Goal: Task Accomplishment & Management: Manage account settings

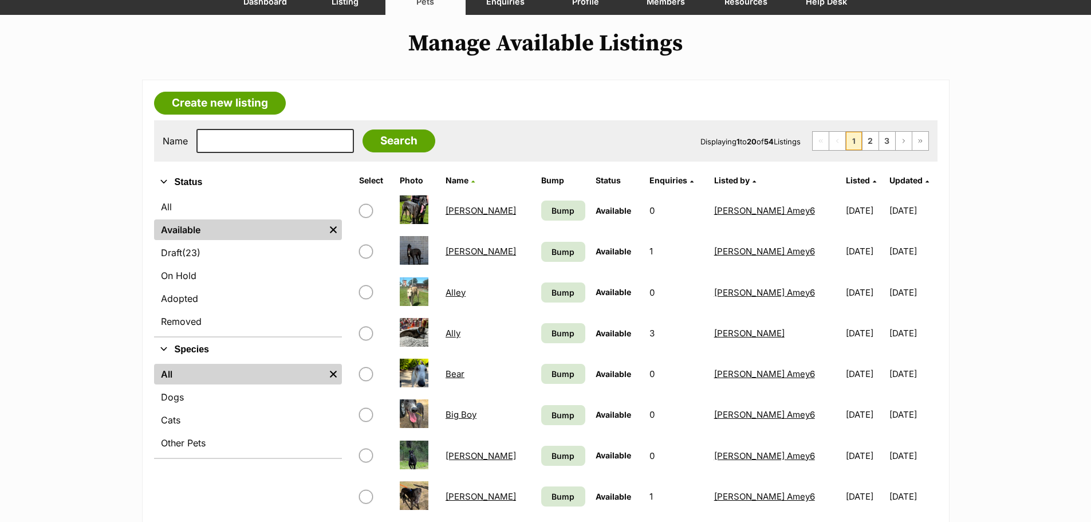
scroll to position [114, 0]
click at [368, 252] on input "checkbox" at bounding box center [366, 252] width 14 height 14
checkbox input "true"
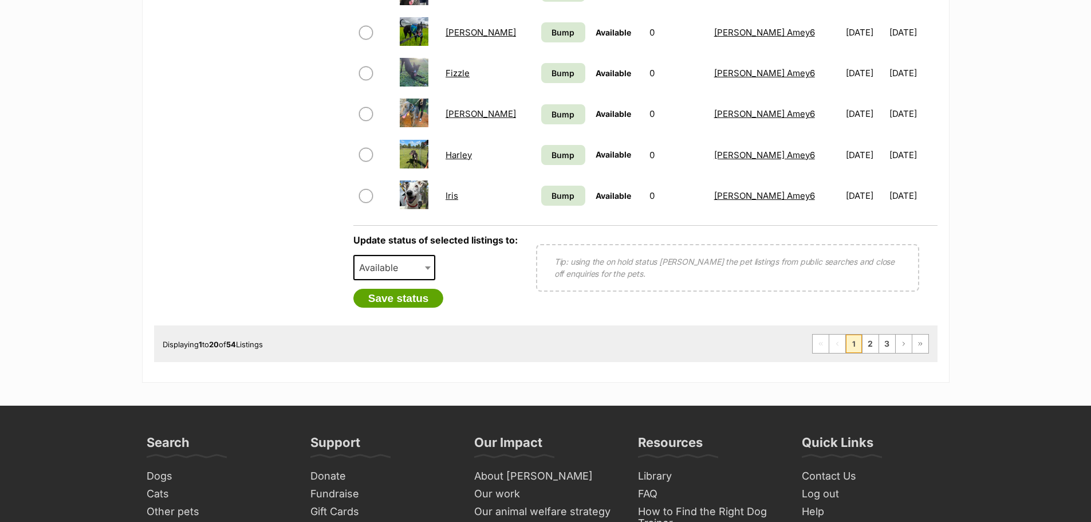
scroll to position [916, 0]
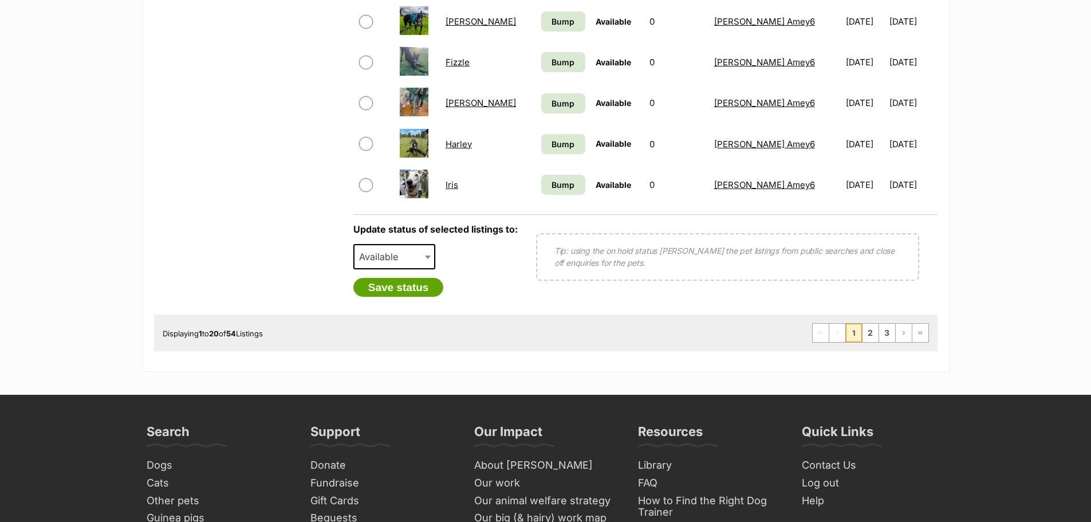
click at [401, 257] on span "Available" at bounding box center [381, 256] width 55 height 16
select select "rehomed"
click at [416, 290] on button "Save status" at bounding box center [398, 287] width 90 height 19
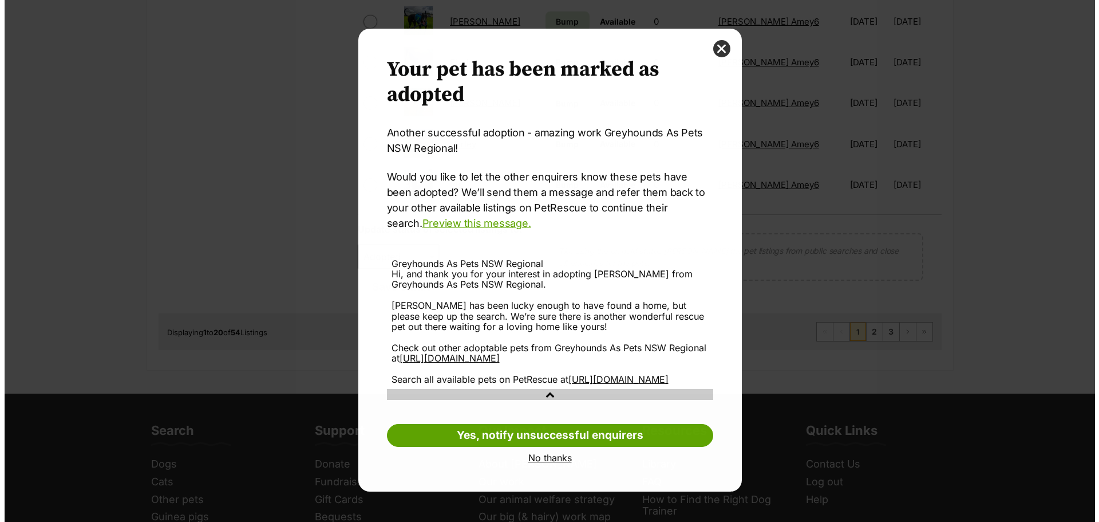
scroll to position [0, 0]
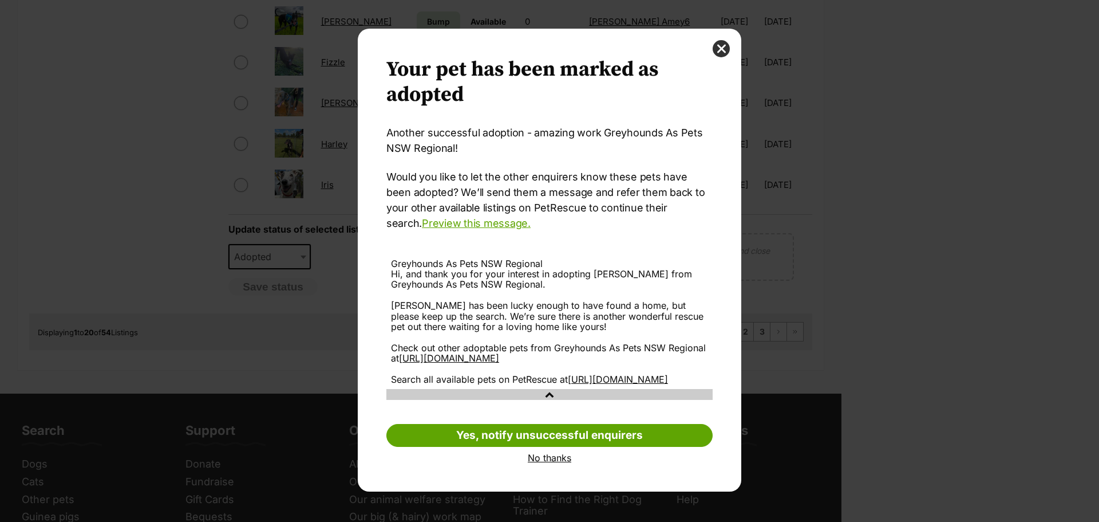
click at [554, 463] on link "No thanks" at bounding box center [549, 457] width 326 height 10
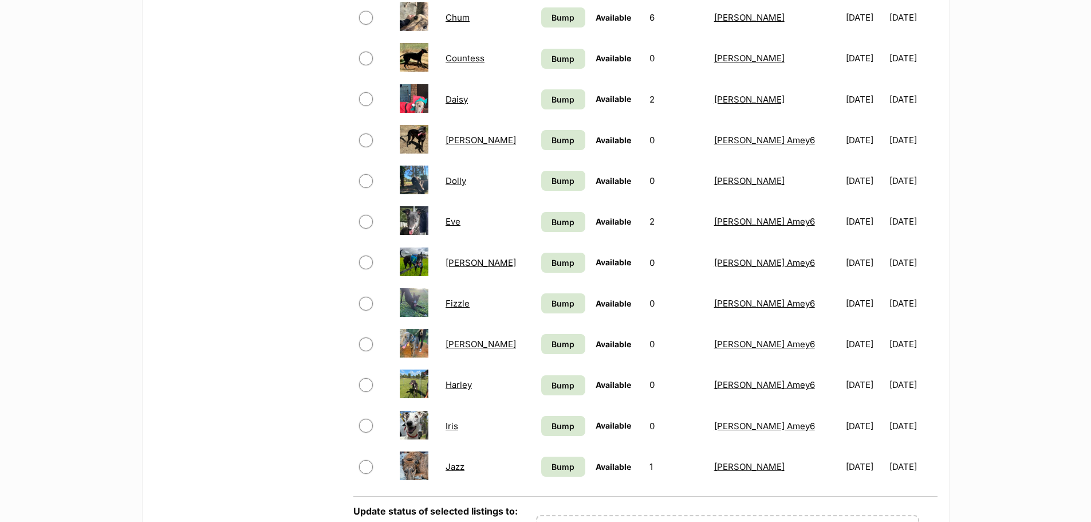
scroll to position [630, 0]
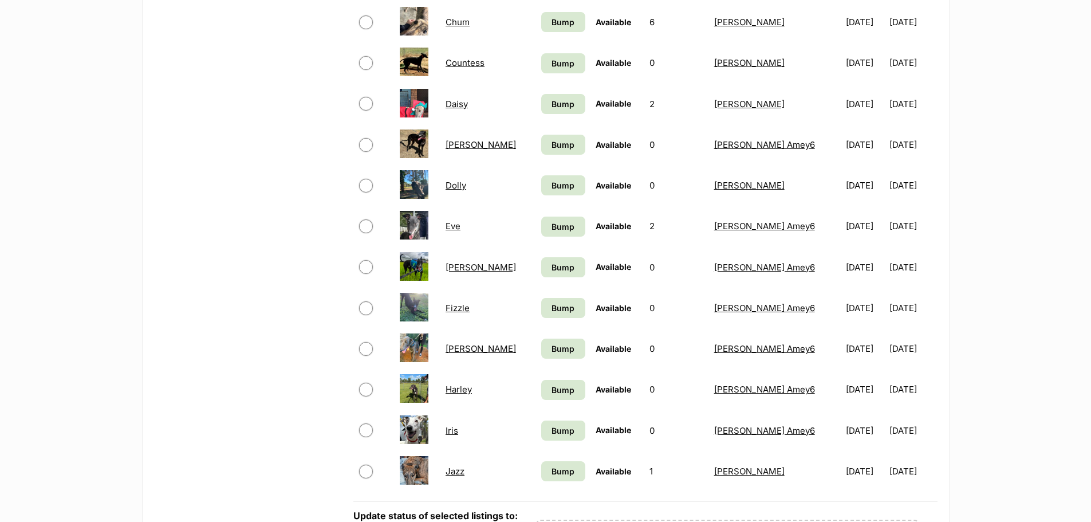
click at [366, 309] on input "checkbox" at bounding box center [366, 308] width 14 height 14
checkbox input "true"
click at [370, 264] on input "checkbox" at bounding box center [366, 267] width 14 height 14
checkbox input "true"
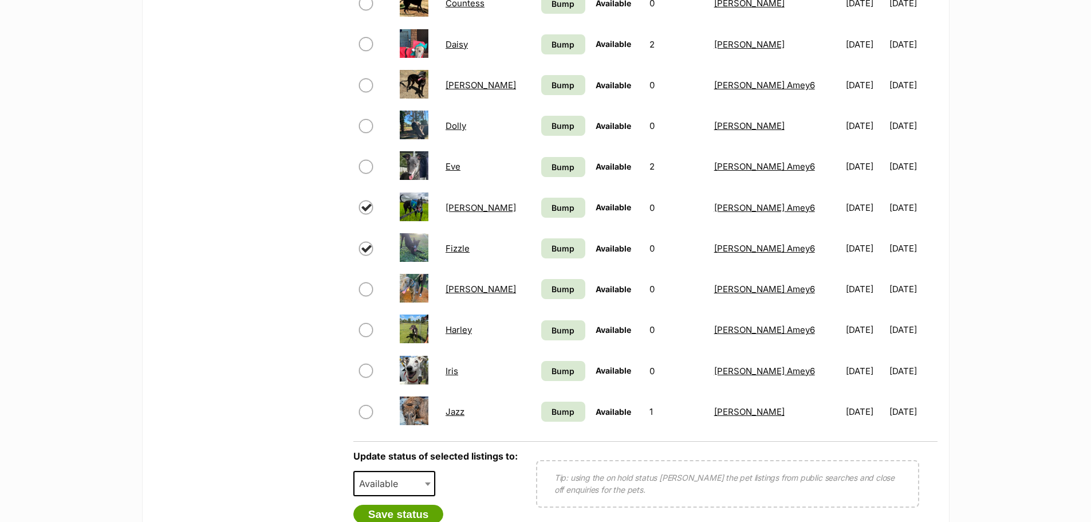
scroll to position [801, 0]
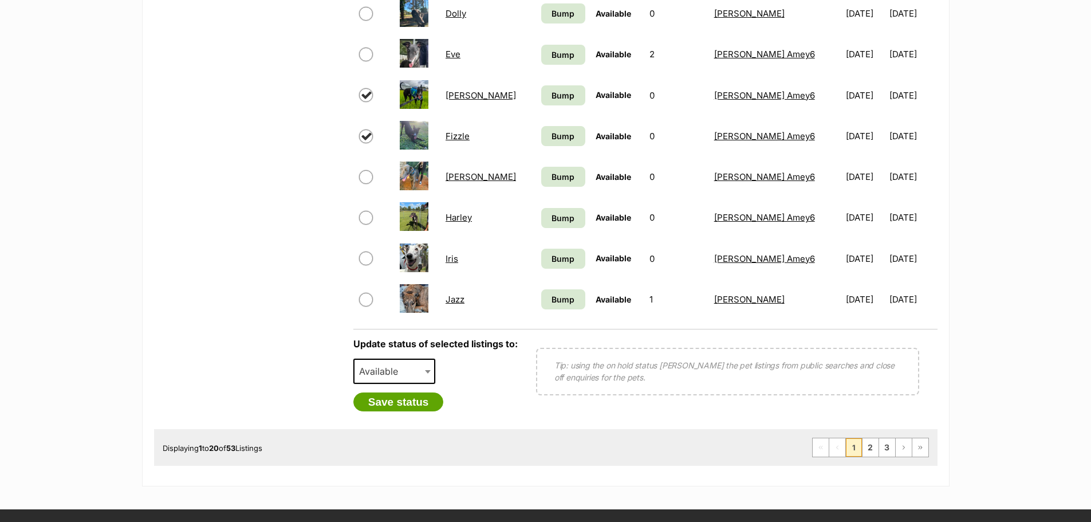
click at [408, 373] on span "Available" at bounding box center [381, 371] width 55 height 16
select select "rehomed"
click at [409, 406] on button "Save status" at bounding box center [398, 401] width 90 height 19
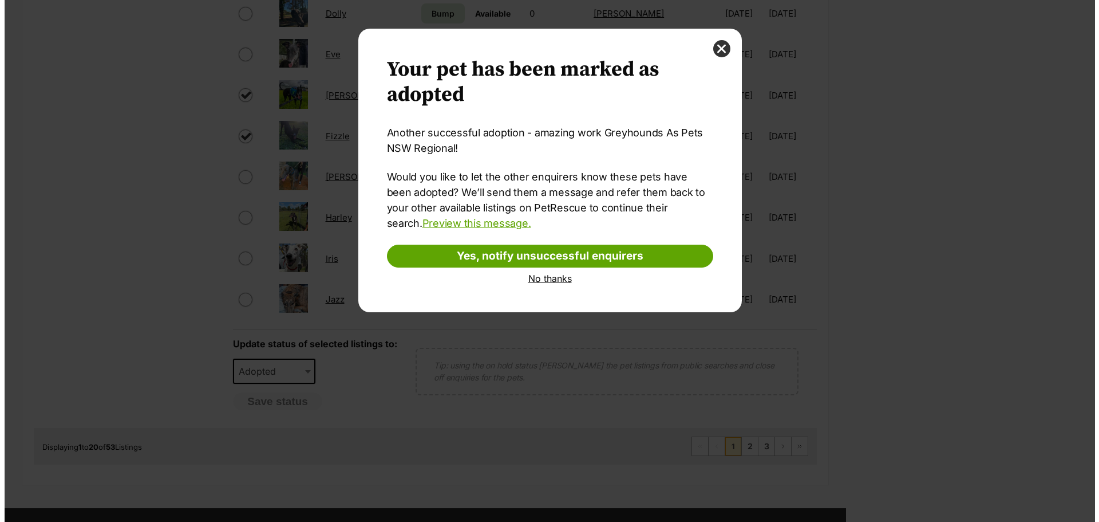
scroll to position [0, 0]
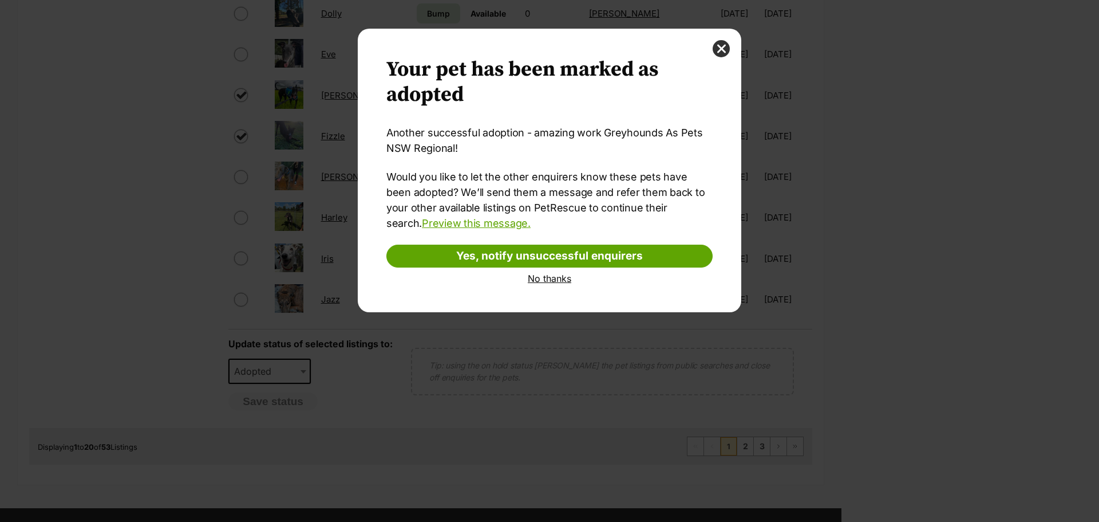
click at [553, 278] on link "No thanks" at bounding box center [549, 278] width 326 height 10
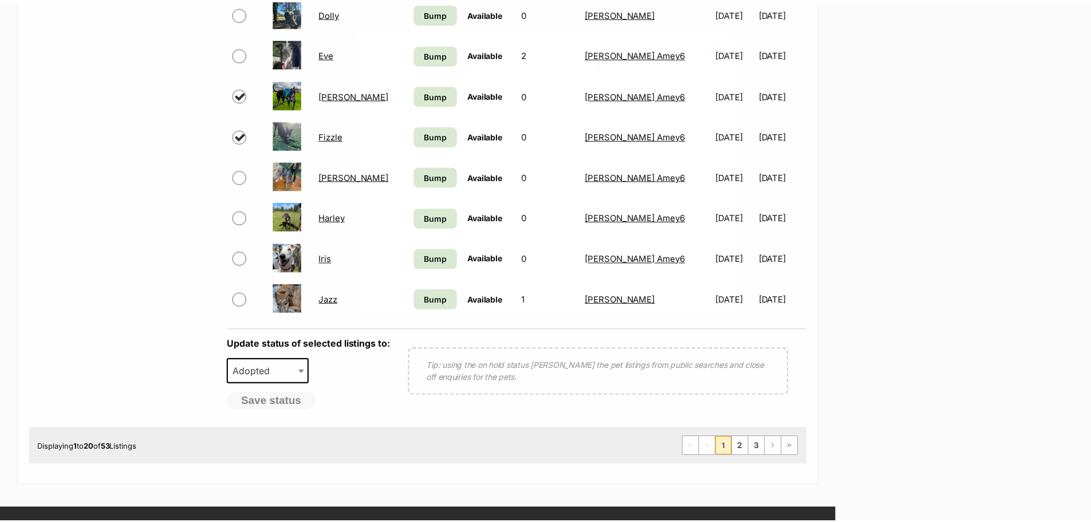
scroll to position [801, 0]
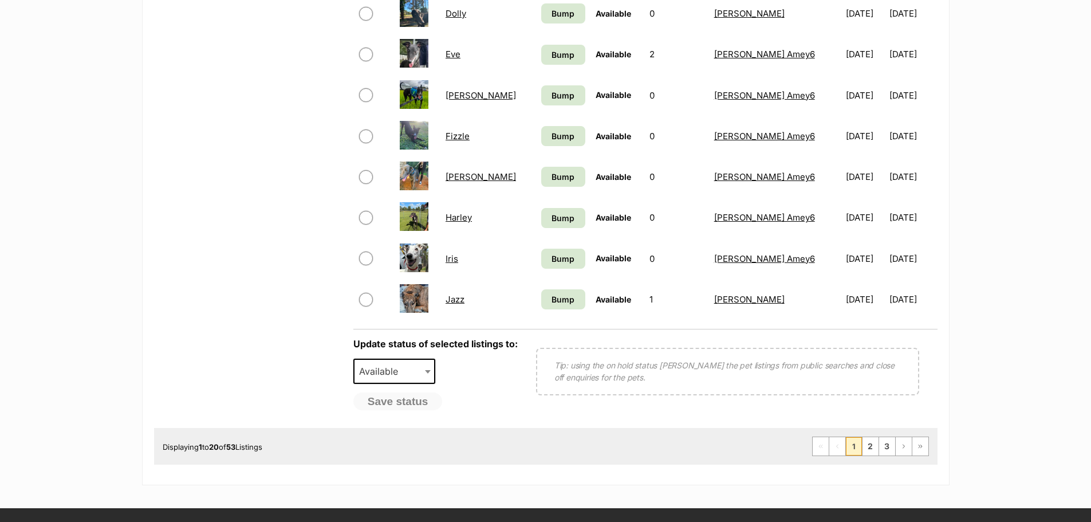
click at [362, 216] on input "checkbox" at bounding box center [366, 218] width 14 height 14
checkbox input "true"
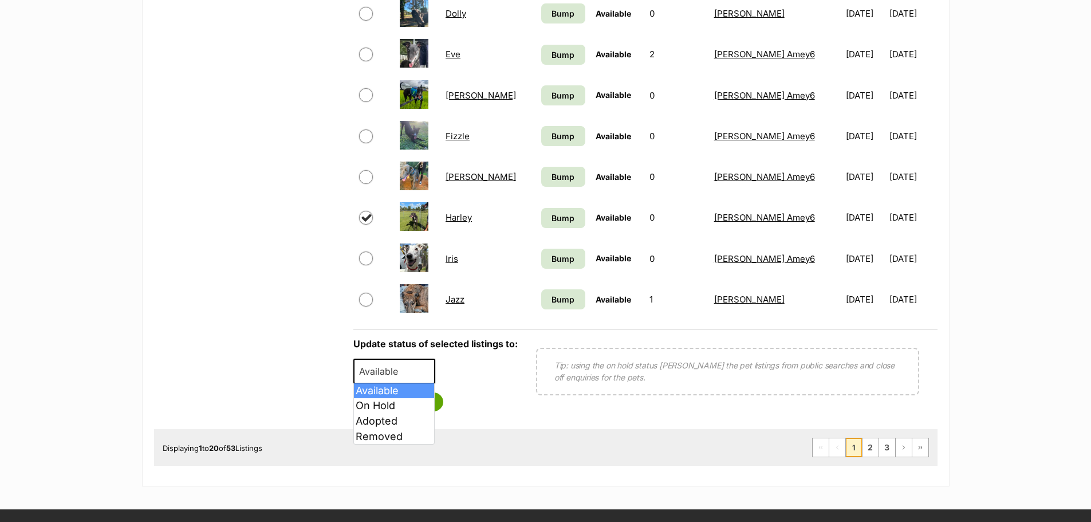
click at [401, 377] on span "Available" at bounding box center [381, 371] width 55 height 16
select select "rehomed"
click at [408, 400] on button "Save status" at bounding box center [398, 401] width 90 height 19
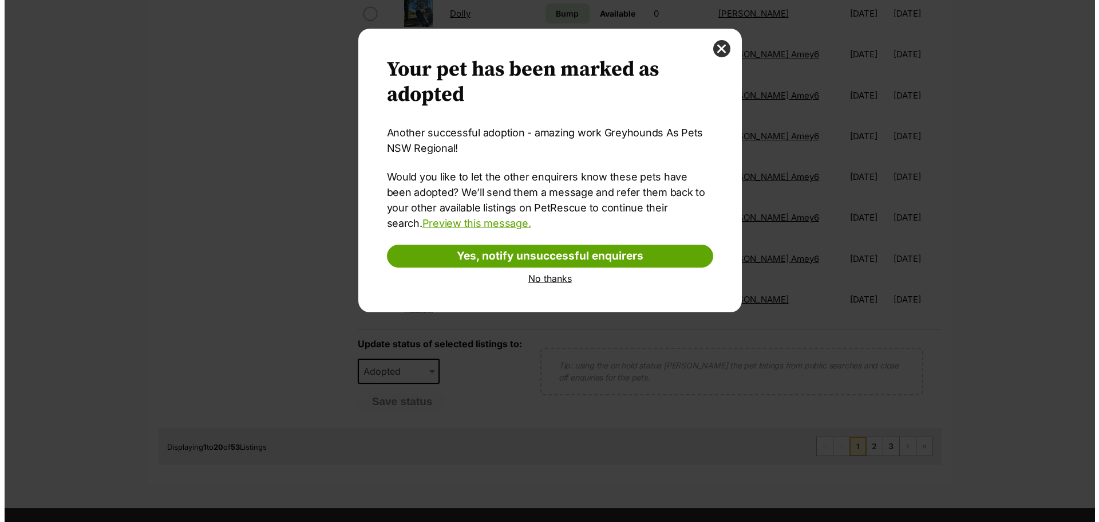
scroll to position [0, 0]
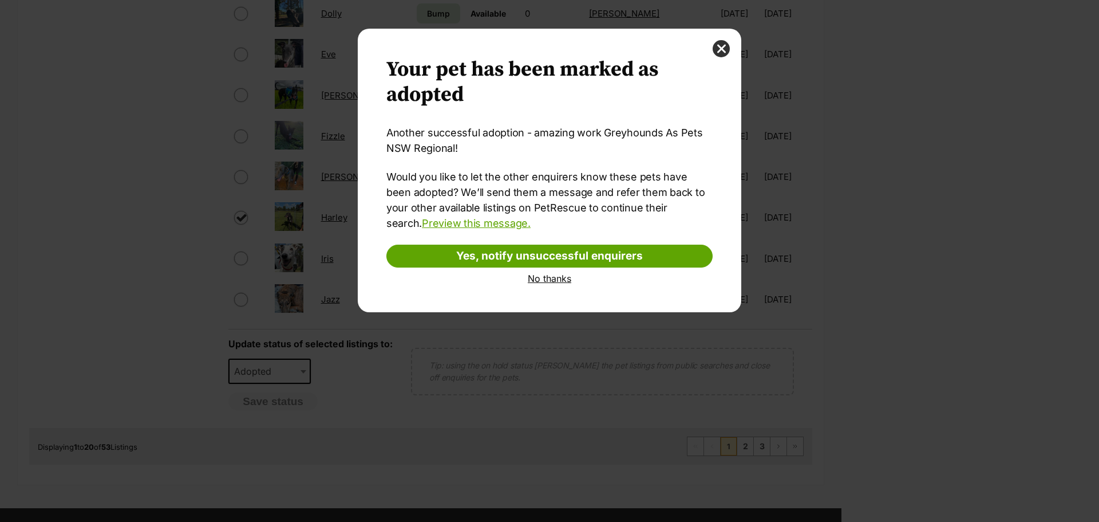
click at [568, 279] on link "No thanks" at bounding box center [549, 278] width 326 height 10
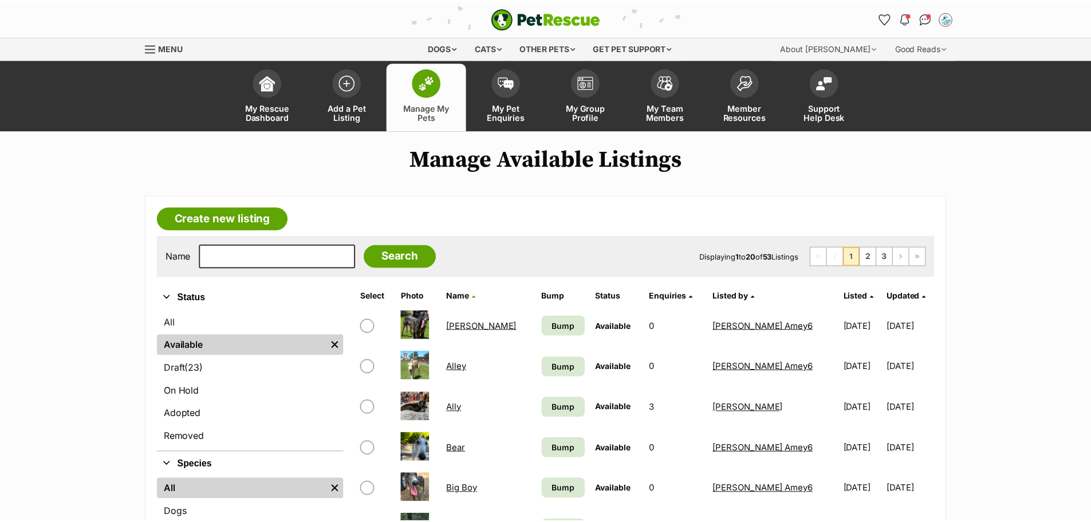
scroll to position [801, 0]
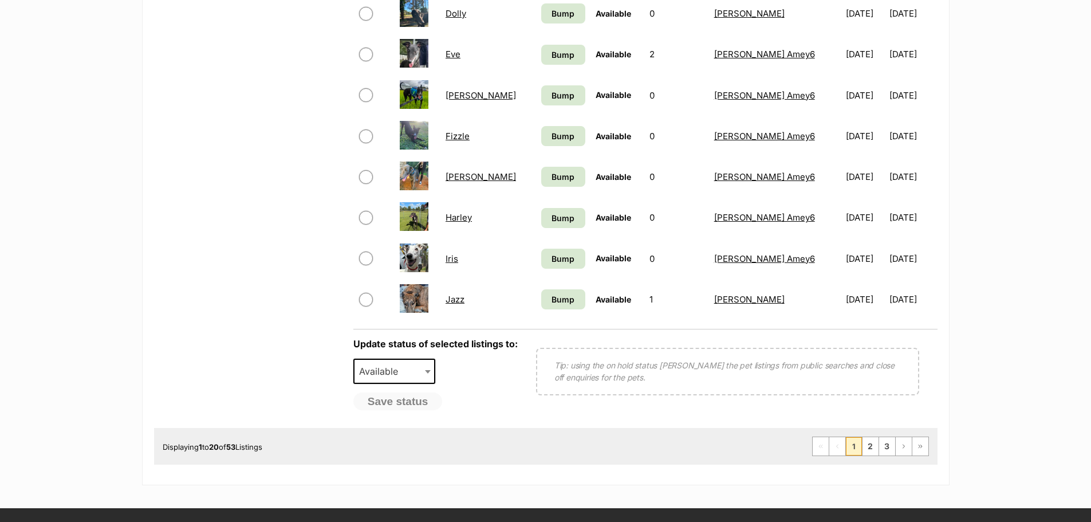
click at [371, 259] on input "checkbox" at bounding box center [366, 258] width 14 height 14
checkbox input "true"
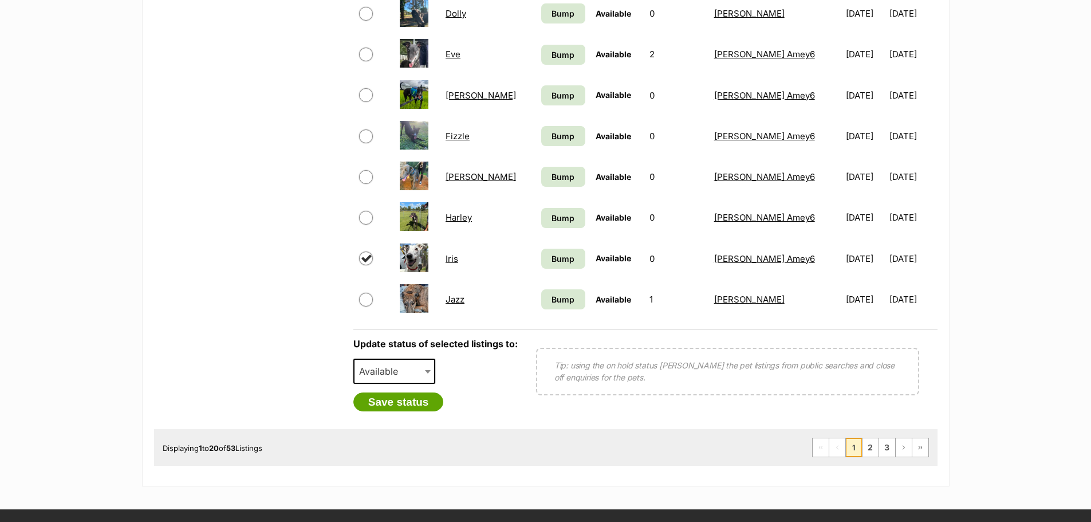
click at [406, 369] on span "Available" at bounding box center [381, 371] width 55 height 16
select select "rehomed"
click at [410, 396] on button "Save status" at bounding box center [398, 401] width 90 height 19
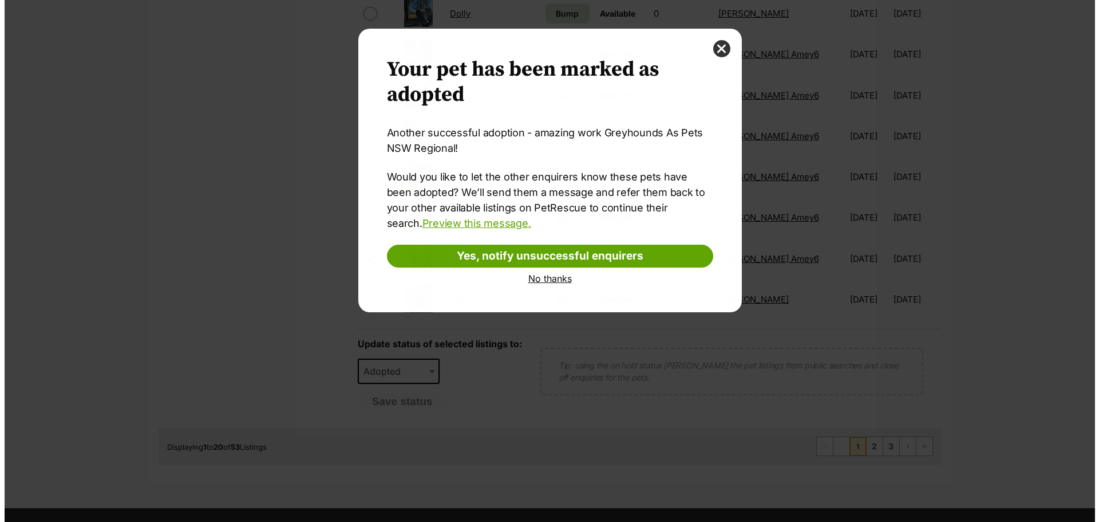
scroll to position [0, 0]
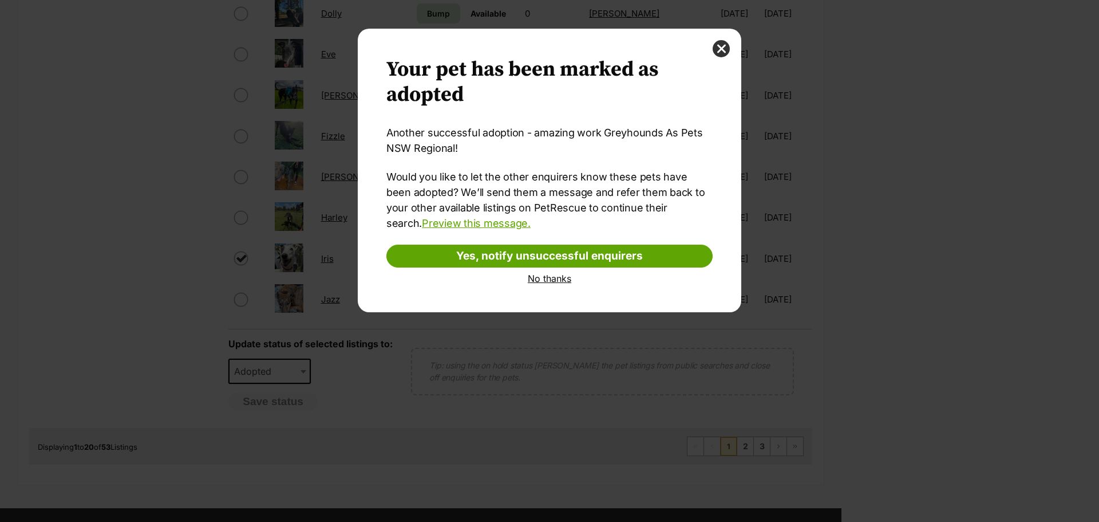
click at [537, 275] on link "No thanks" at bounding box center [549, 278] width 326 height 10
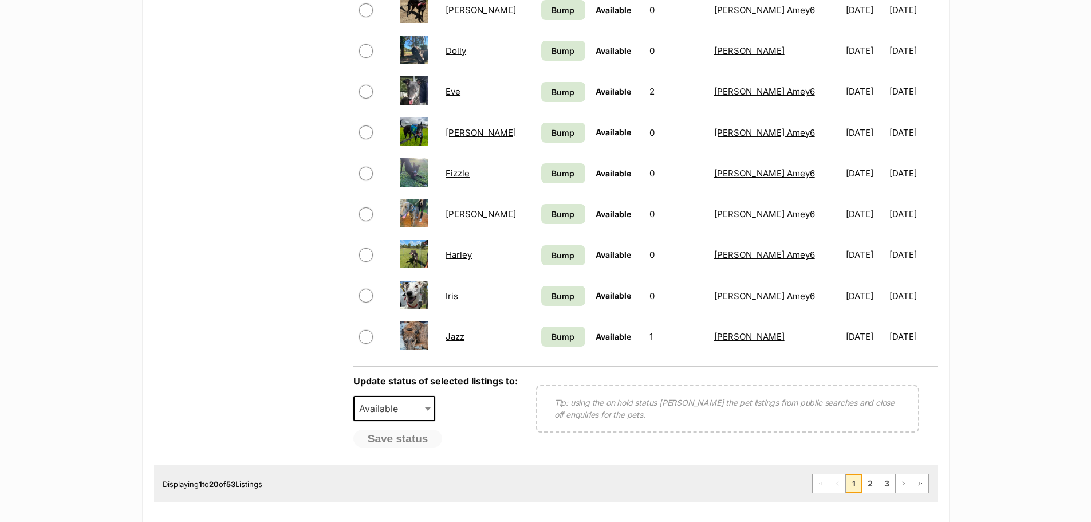
scroll to position [744, 0]
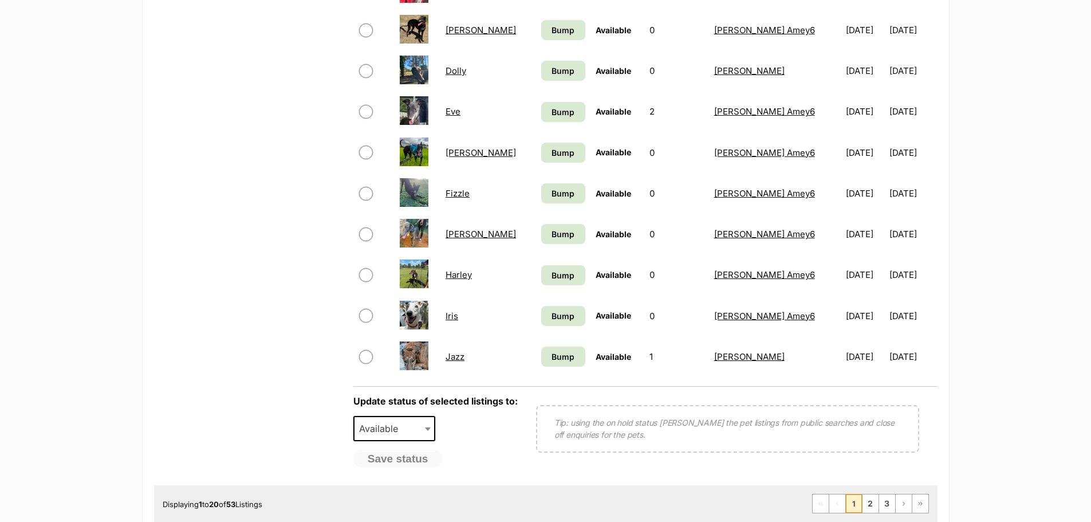
click at [368, 268] on input "checkbox" at bounding box center [366, 275] width 14 height 14
checkbox input "true"
click at [401, 434] on span "Available" at bounding box center [381, 428] width 55 height 16
select select "rehomed"
click at [400, 459] on button "Save status" at bounding box center [398, 458] width 90 height 19
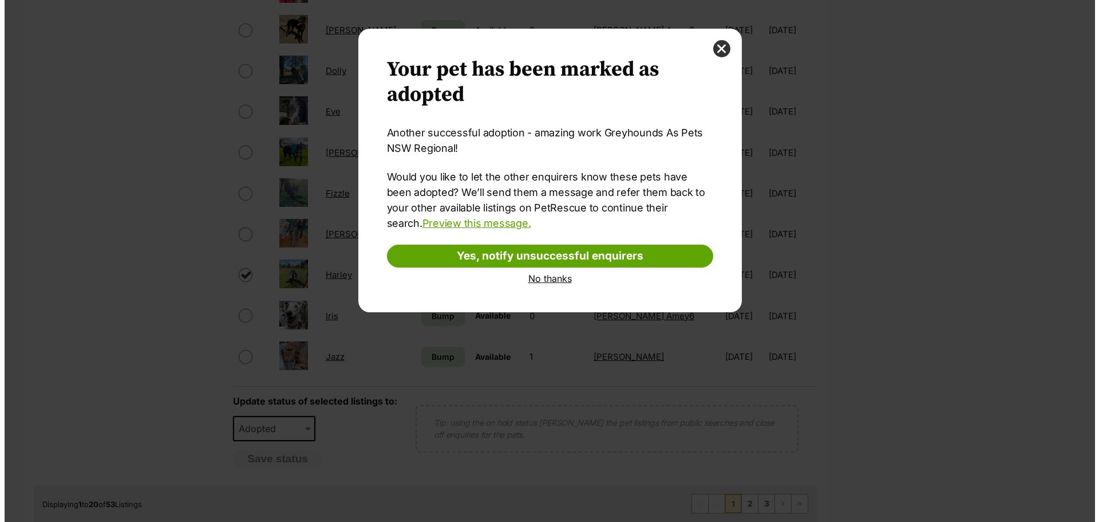
scroll to position [0, 0]
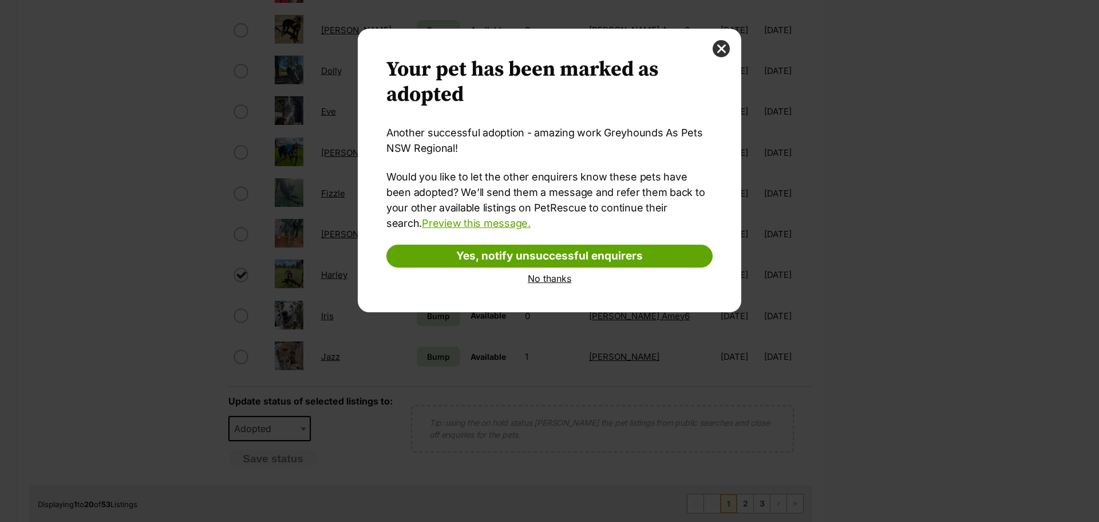
click at [538, 276] on link "No thanks" at bounding box center [549, 278] width 326 height 10
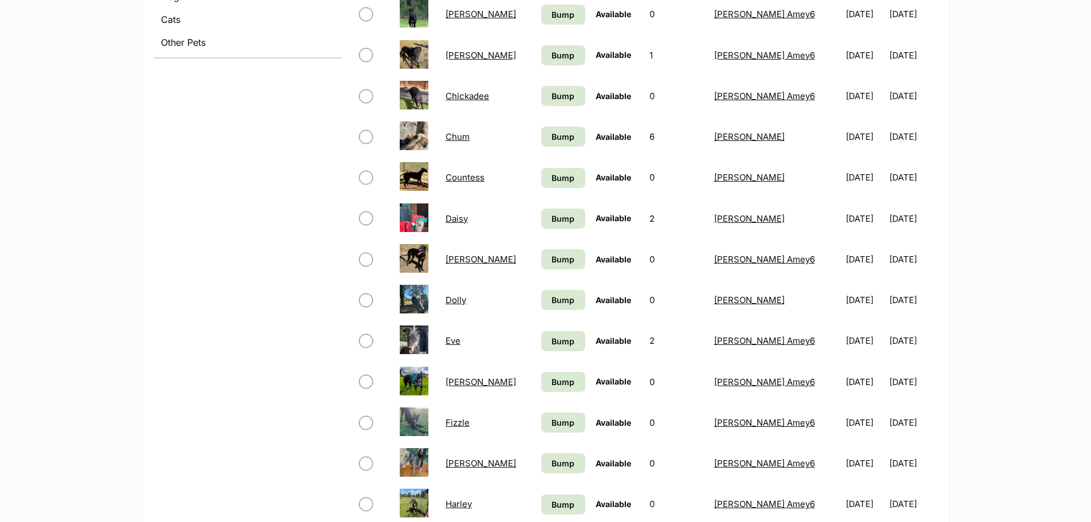
scroll to position [630, 0]
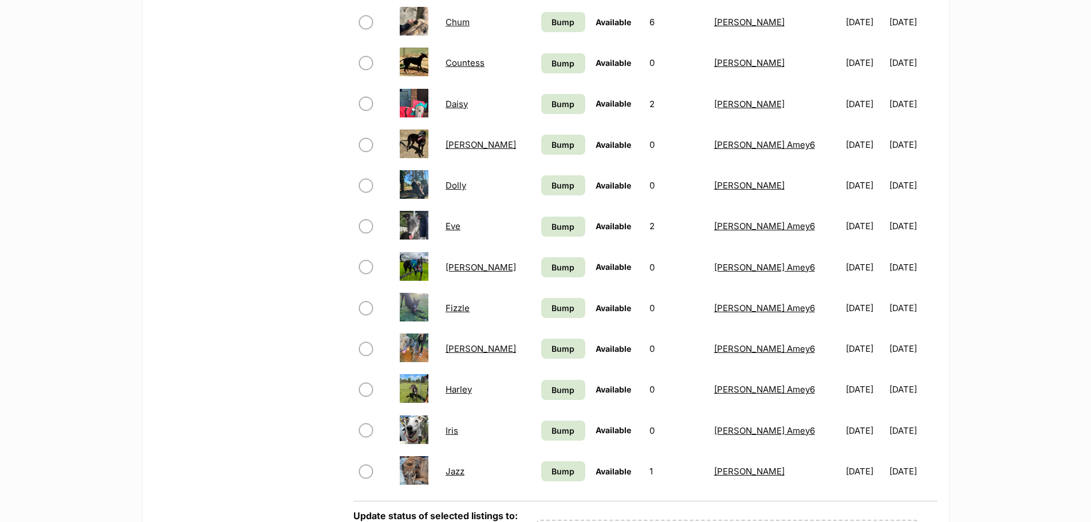
click at [368, 309] on input "checkbox" at bounding box center [366, 308] width 14 height 14
checkbox input "true"
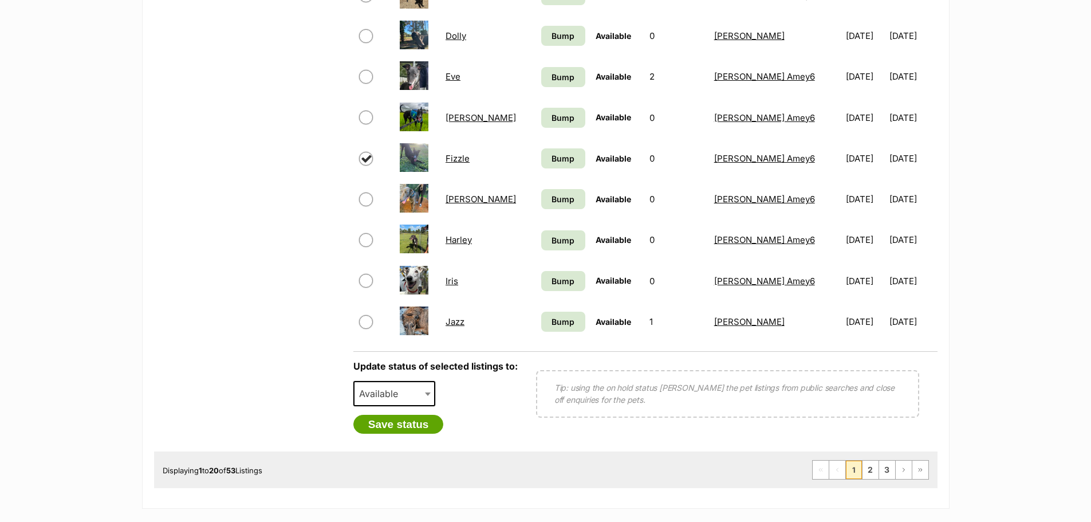
scroll to position [801, 0]
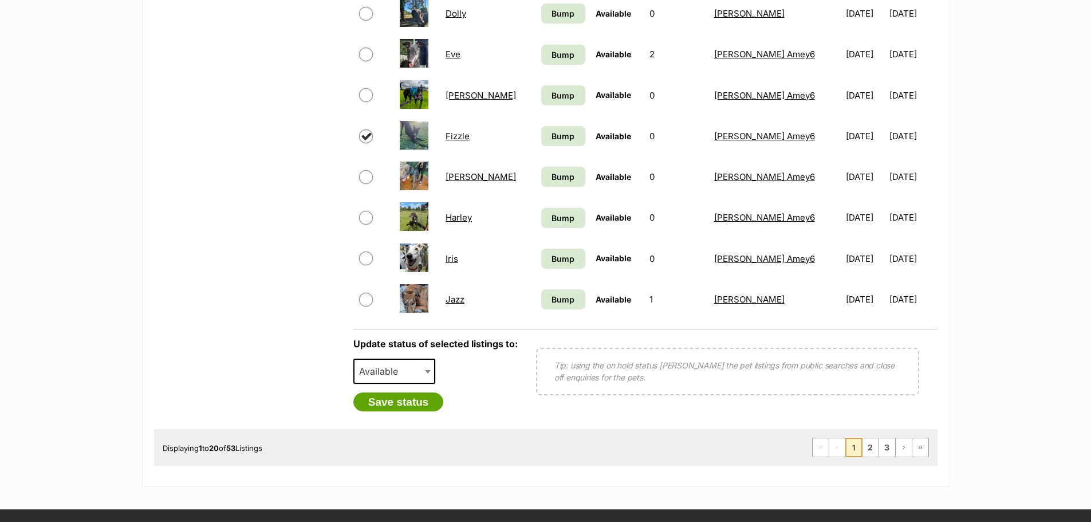
click at [396, 365] on span "Available" at bounding box center [381, 371] width 55 height 16
select select "rehomed"
click at [393, 402] on button "Save status" at bounding box center [398, 401] width 90 height 19
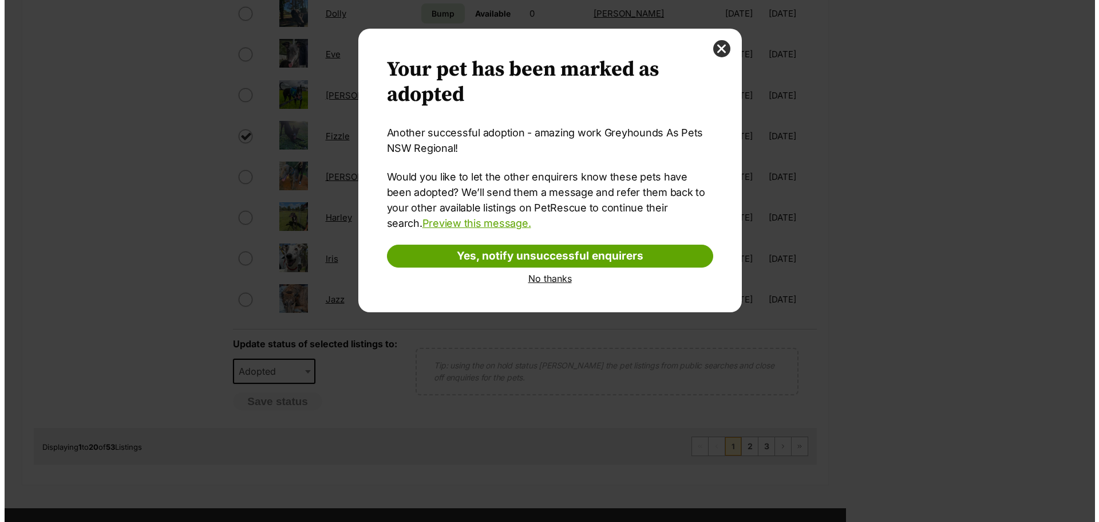
scroll to position [0, 0]
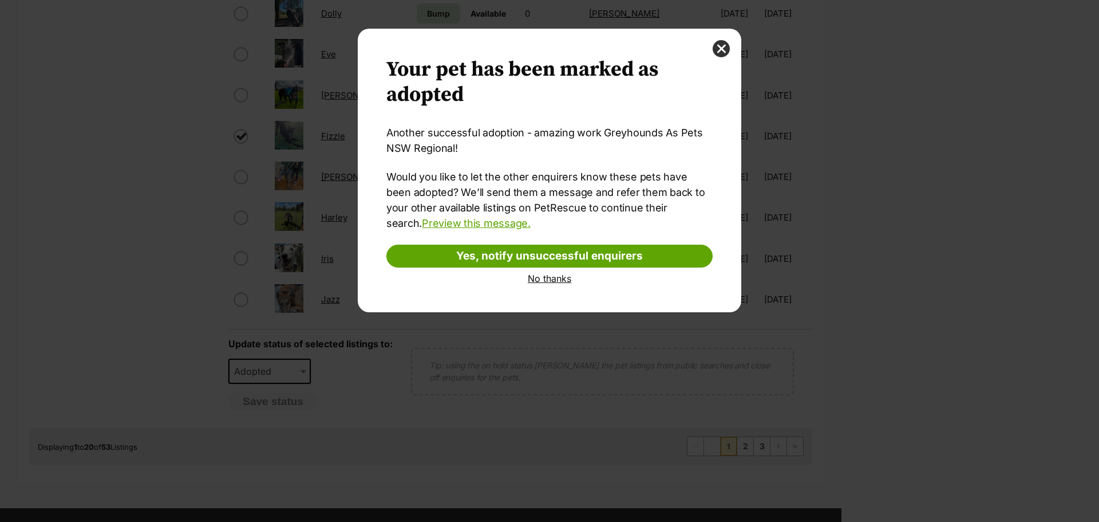
click at [534, 279] on link "No thanks" at bounding box center [549, 278] width 326 height 10
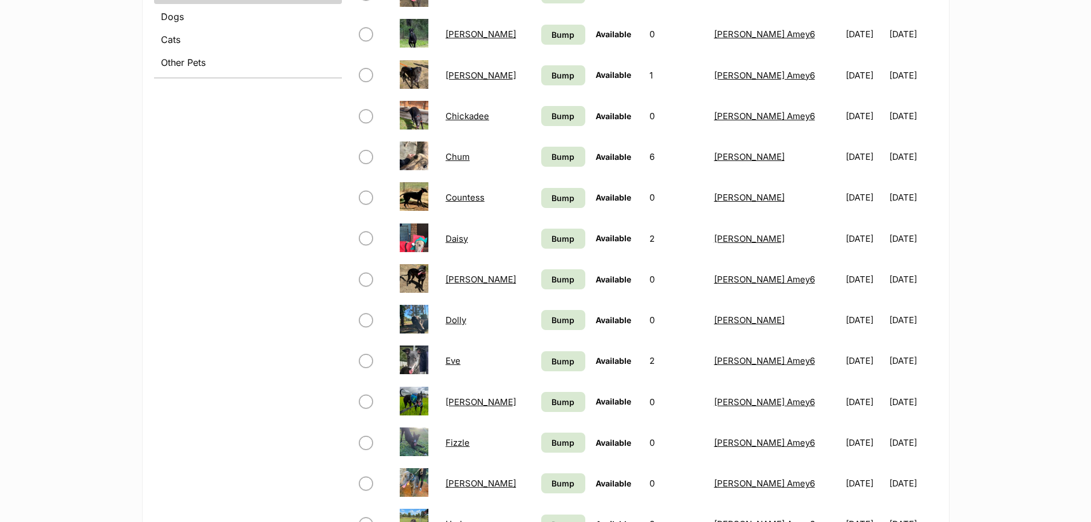
scroll to position [515, 0]
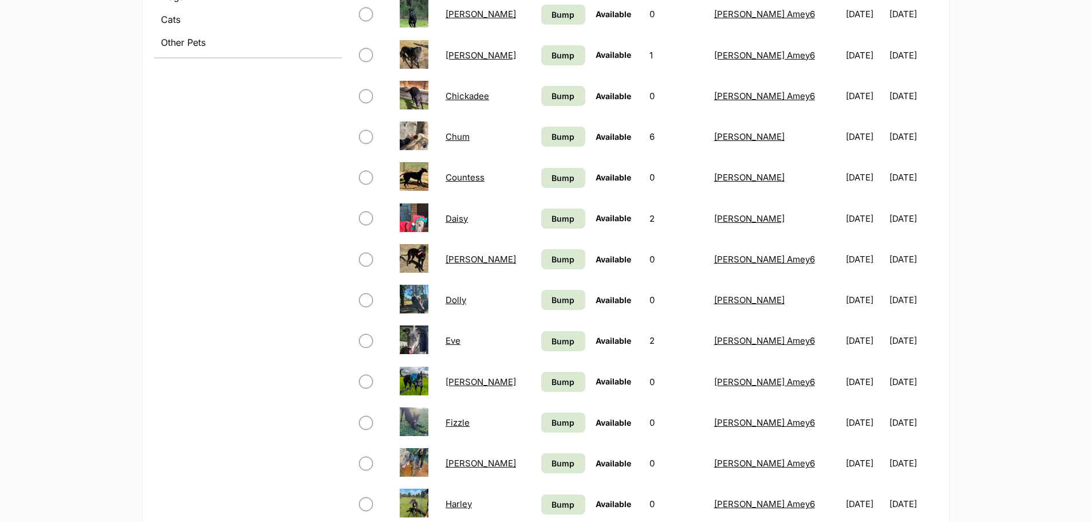
click at [472, 383] on link "Felix" at bounding box center [480, 381] width 70 height 11
click at [466, 378] on link "Felix" at bounding box center [480, 381] width 70 height 11
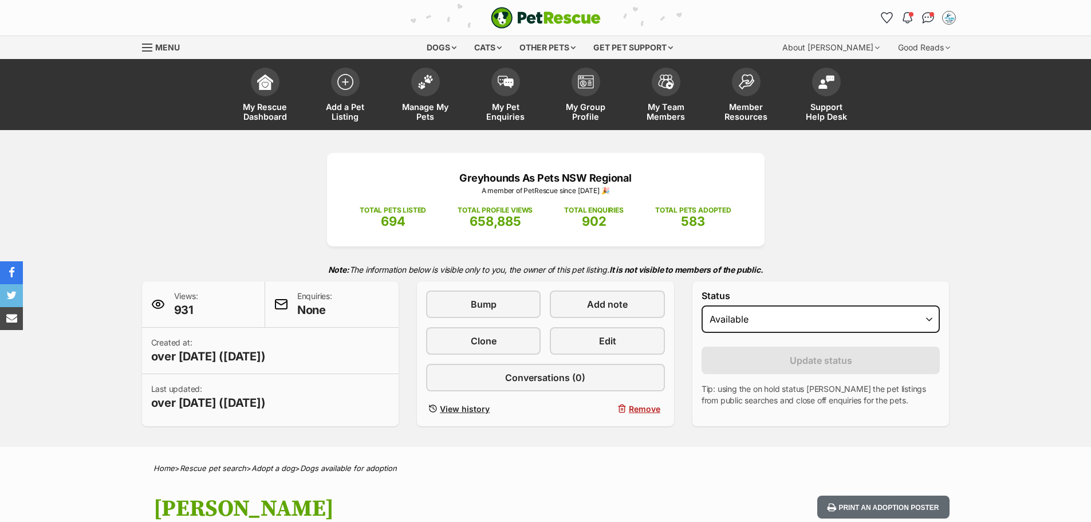
select select "rehomed"
click at [701, 305] on select "Draft Available On hold Adopted" at bounding box center [820, 318] width 239 height 27
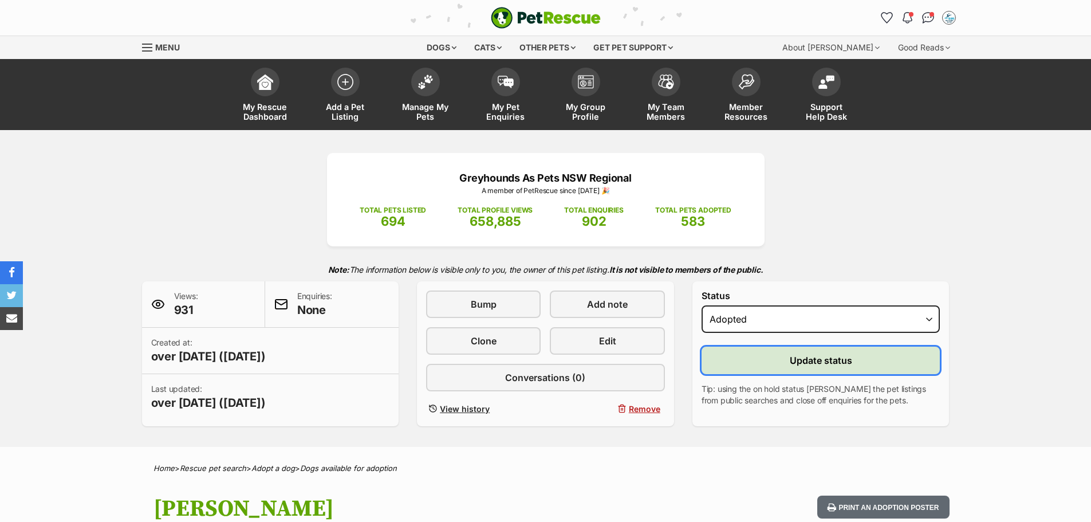
click at [783, 356] on button "Update status" at bounding box center [820, 359] width 239 height 27
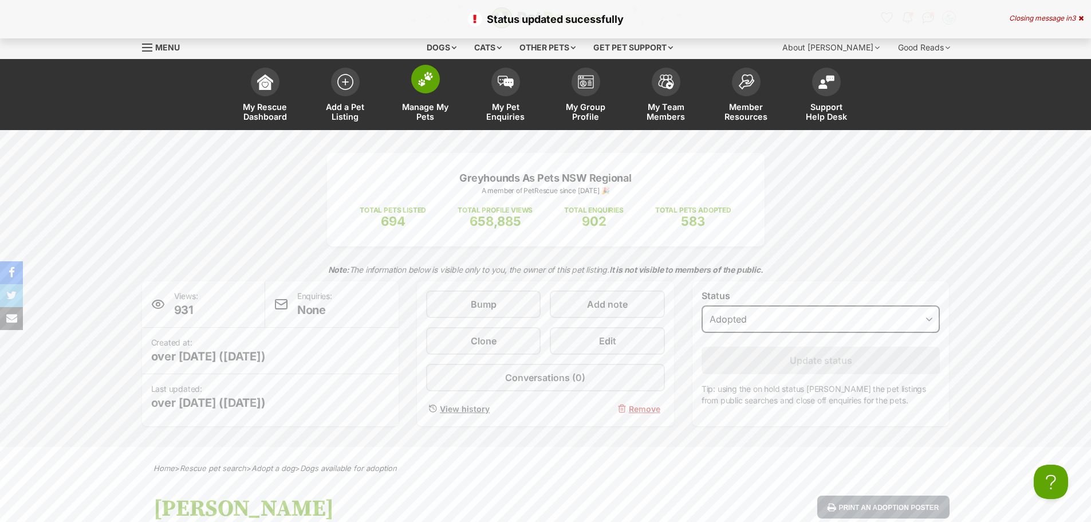
click at [425, 72] on img at bounding box center [425, 79] width 16 height 15
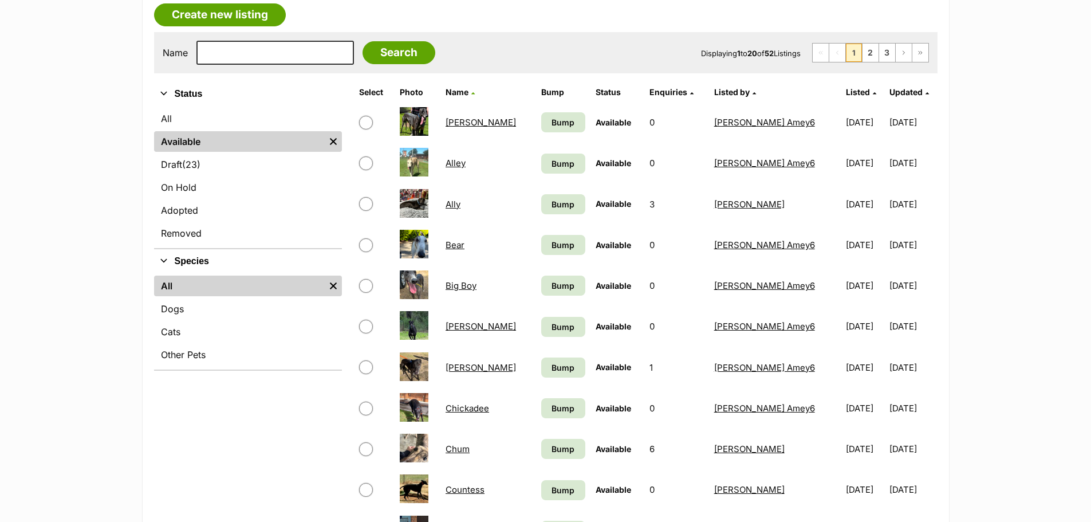
scroll to position [229, 0]
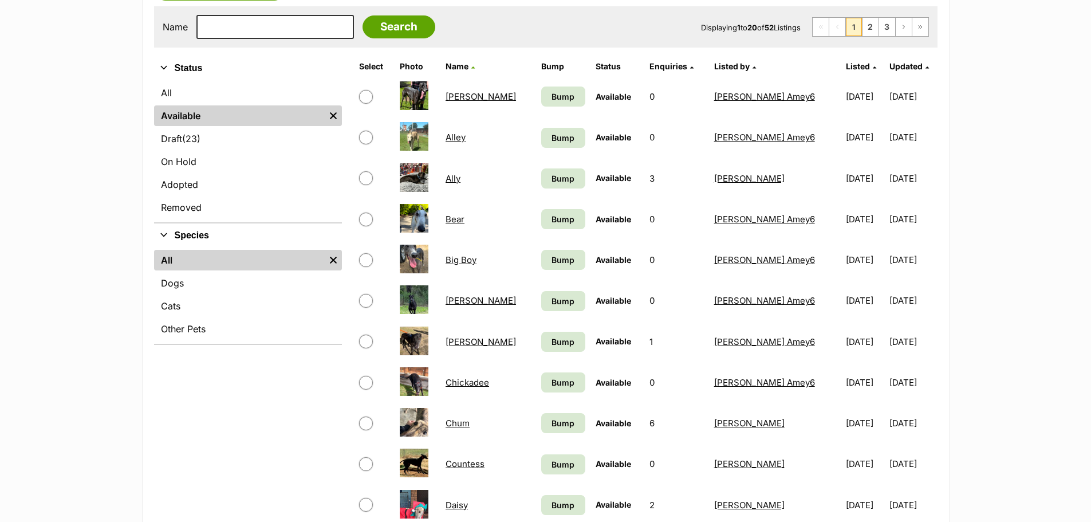
click at [459, 299] on link "[PERSON_NAME]" at bounding box center [480, 300] width 70 height 11
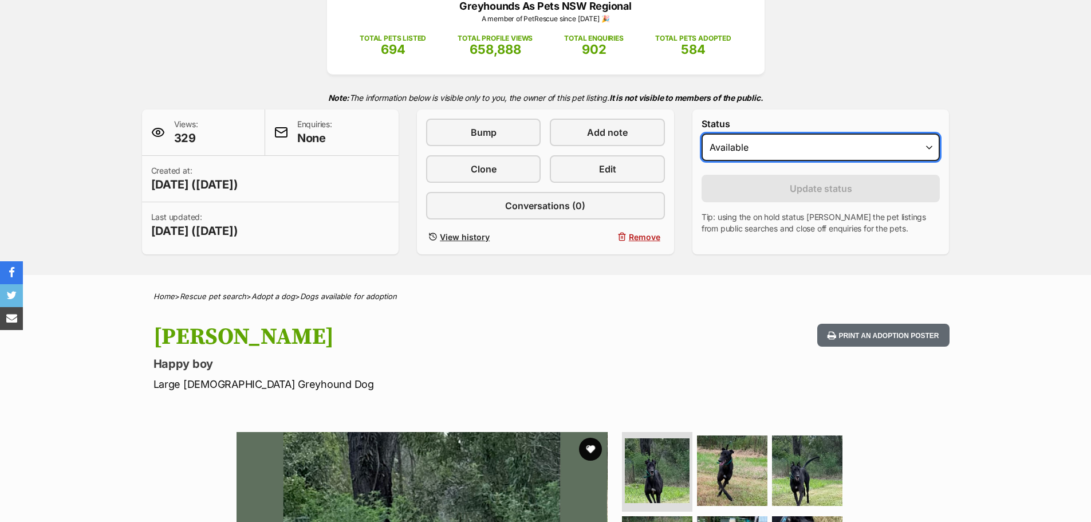
click at [756, 142] on select "Draft Available On hold Adopted" at bounding box center [820, 146] width 239 height 27
select select "rehomed"
click at [701, 133] on select "Draft Available On hold Adopted" at bounding box center [820, 146] width 239 height 27
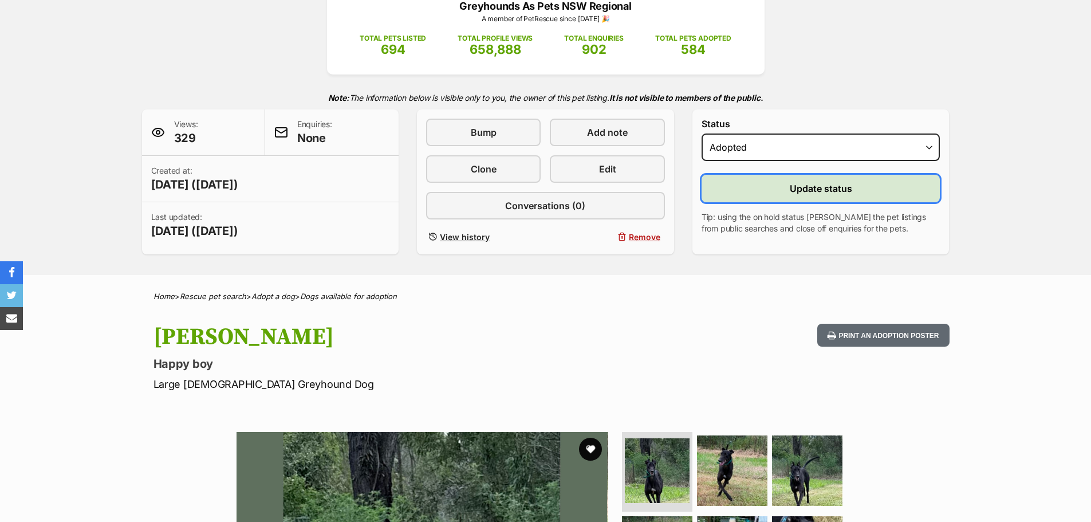
click at [795, 185] on span "Update status" at bounding box center [820, 188] width 62 height 14
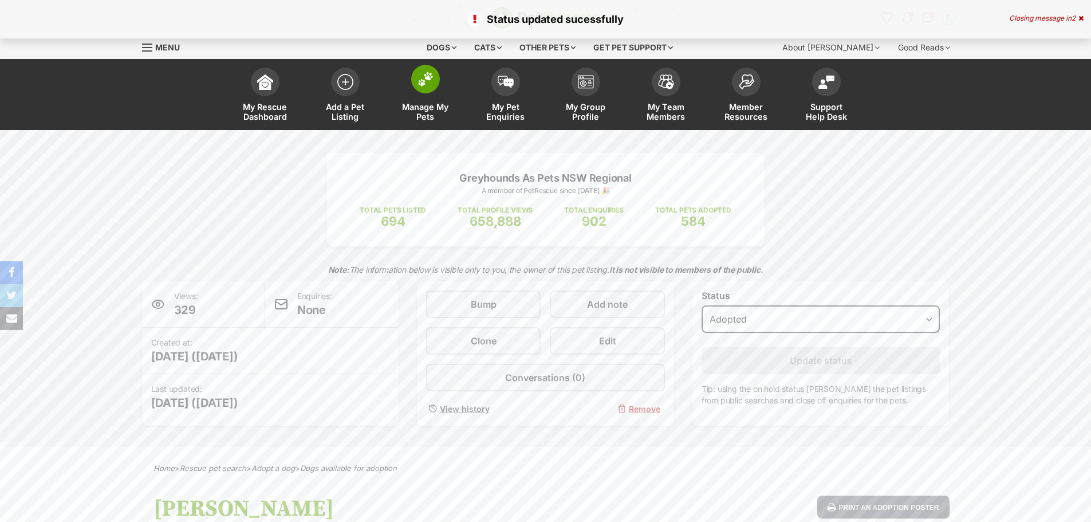
click at [423, 85] on img at bounding box center [425, 79] width 16 height 15
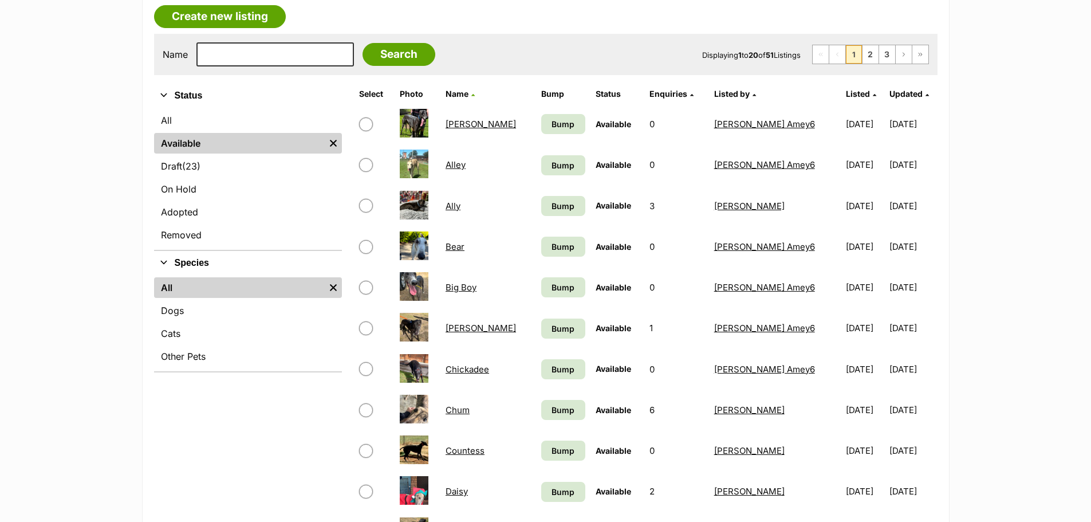
scroll to position [229, 0]
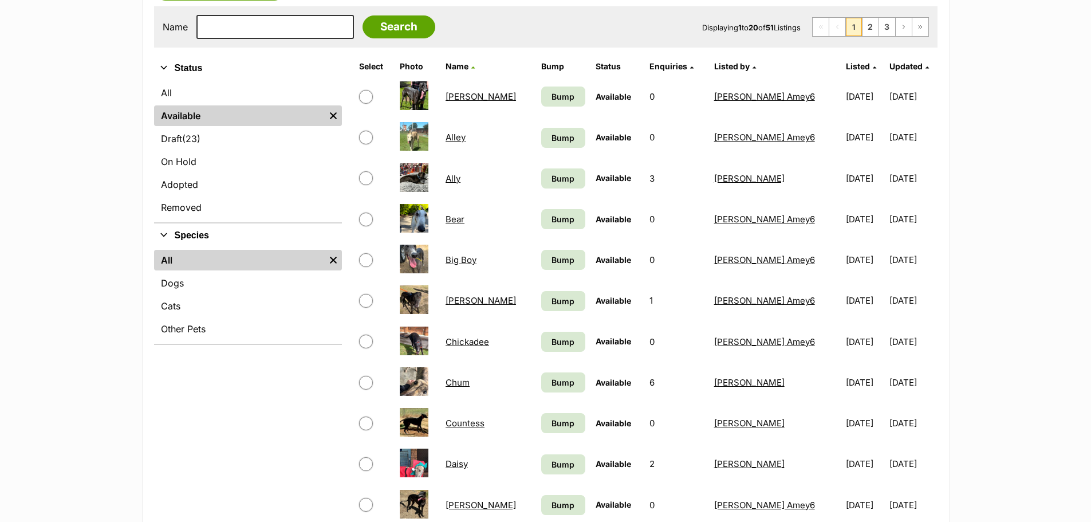
click at [463, 298] on link "Bobby" at bounding box center [480, 300] width 70 height 11
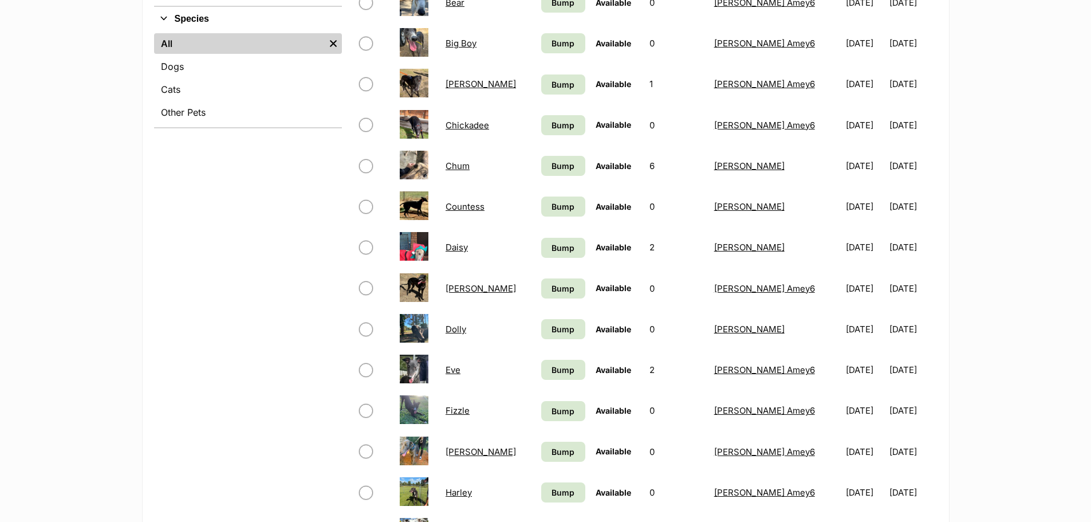
scroll to position [458, 0]
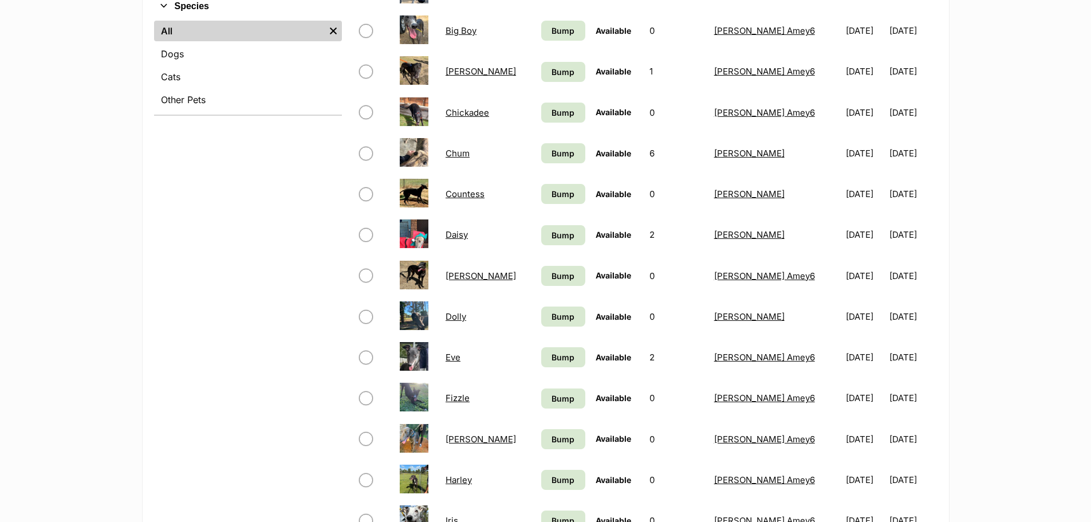
click at [460, 398] on link "Fizzle" at bounding box center [457, 397] width 24 height 11
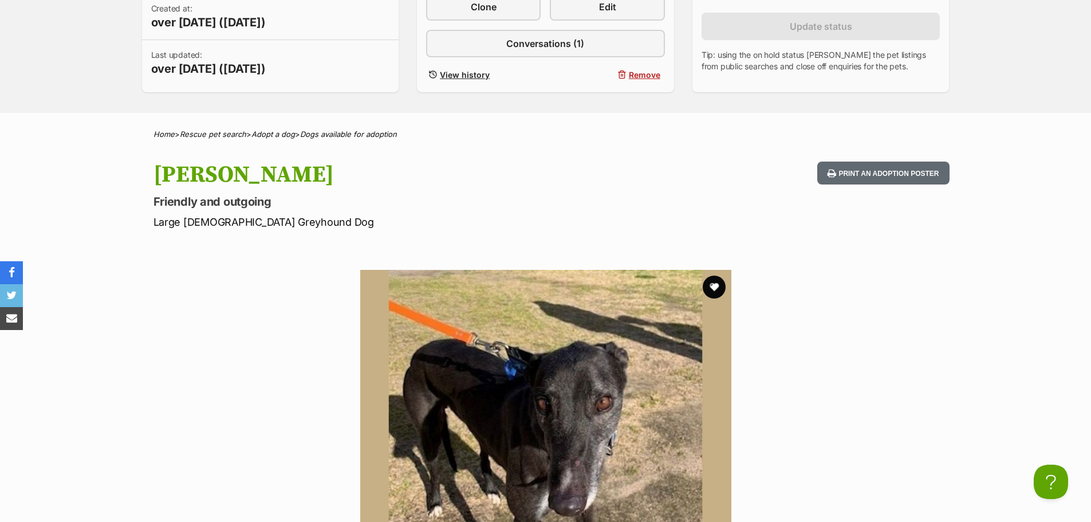
scroll to position [229, 0]
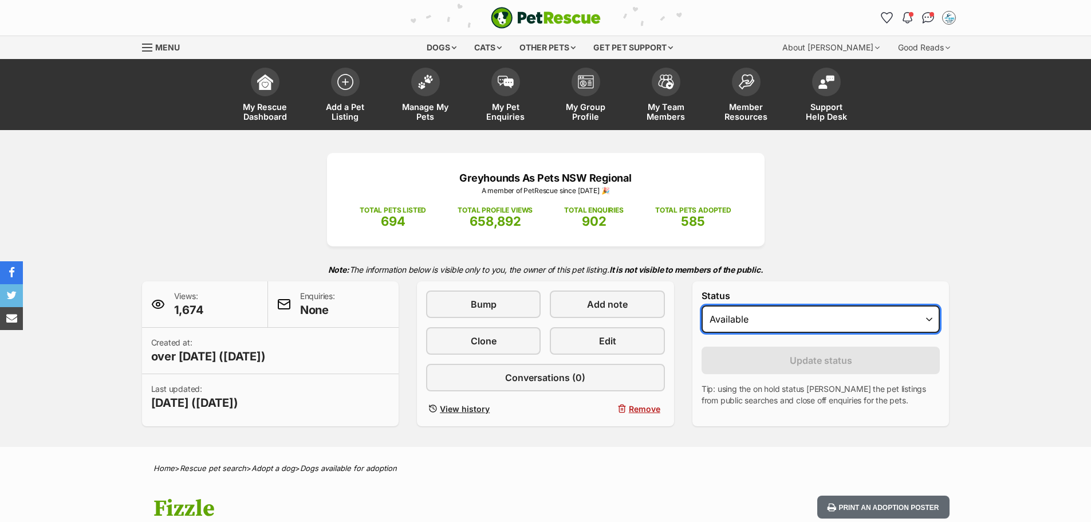
click at [842, 323] on select "Draft Available On hold Adopted" at bounding box center [820, 318] width 239 height 27
select select "rehomed"
click at [701, 305] on select "Draft Available On hold Adopted" at bounding box center [820, 318] width 239 height 27
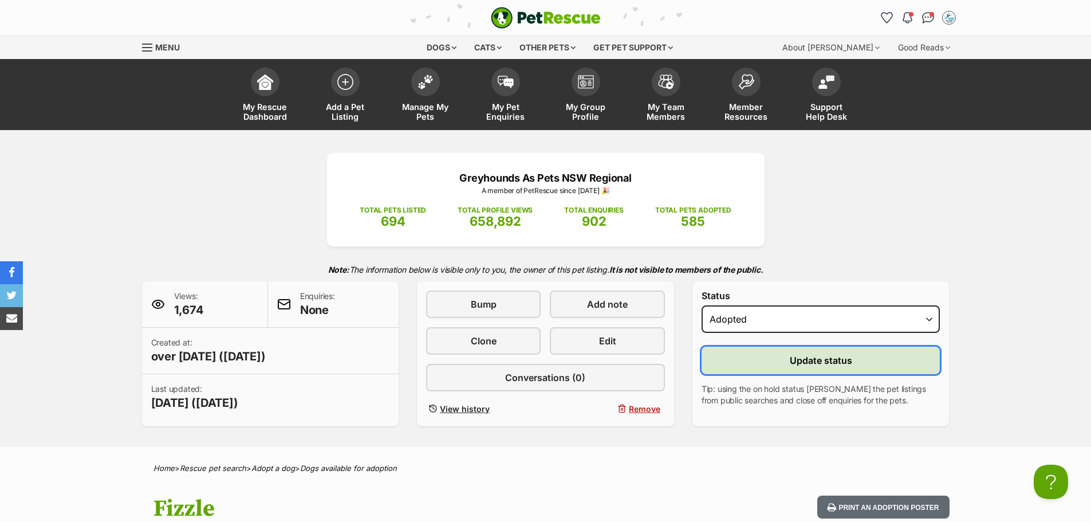
click at [824, 363] on span "Update status" at bounding box center [820, 360] width 62 height 14
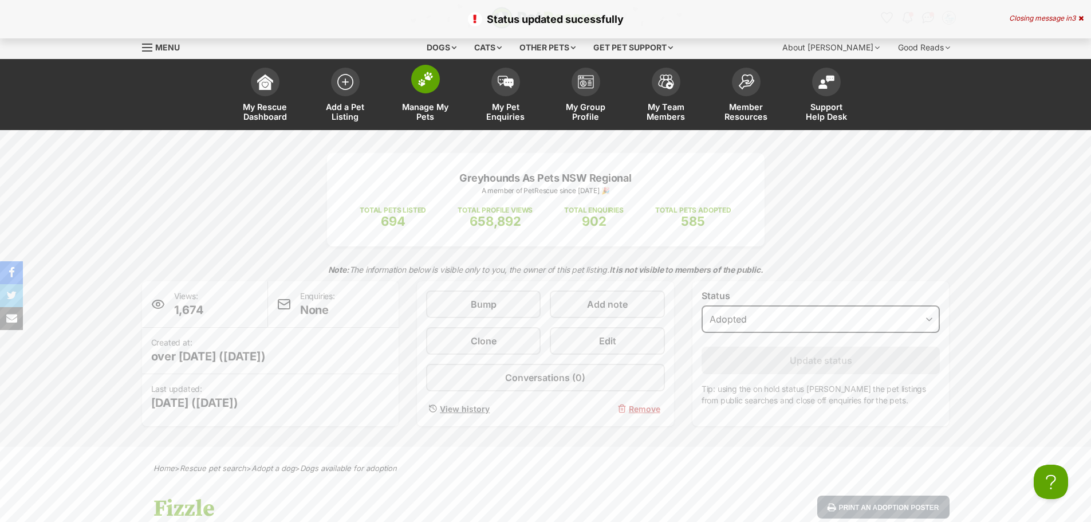
click at [427, 78] on img at bounding box center [425, 79] width 16 height 15
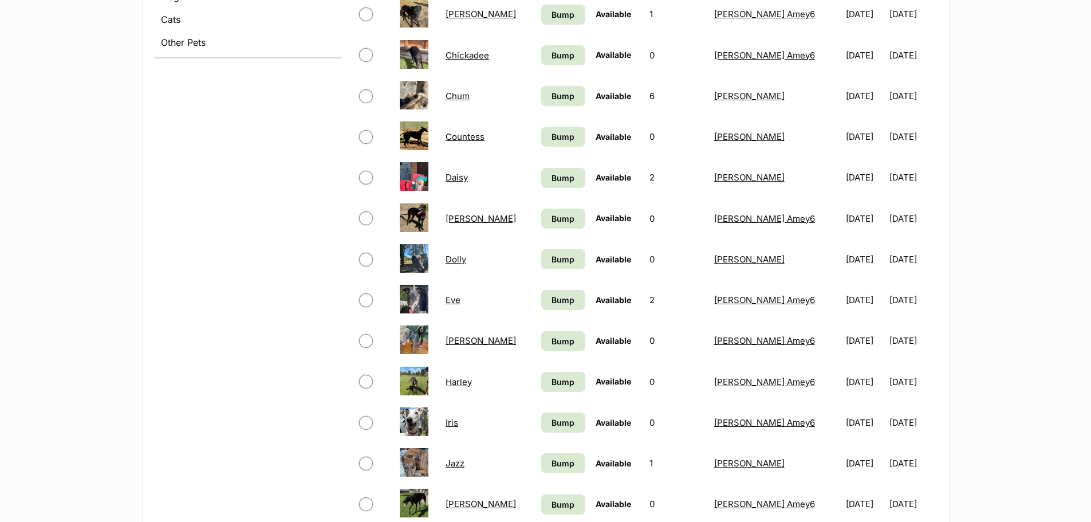
scroll to position [572, 0]
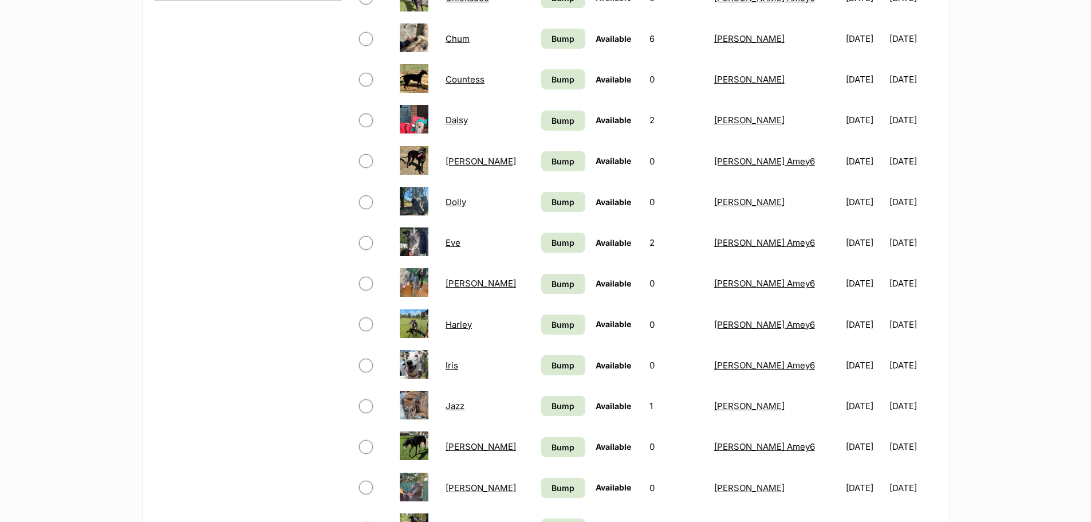
click at [458, 365] on link "Iris" at bounding box center [451, 365] width 13 height 11
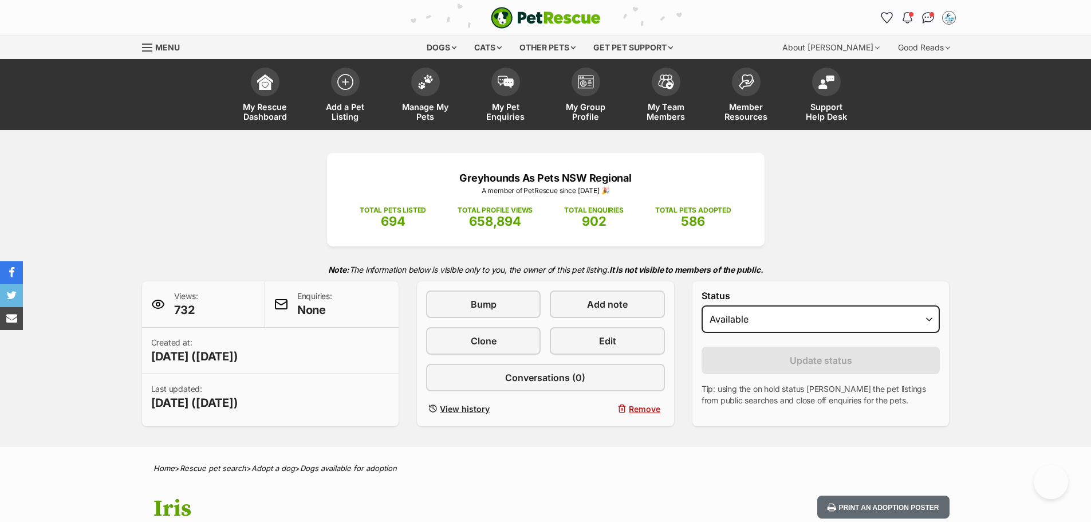
select select "rehomed"
click at [701, 305] on select "Draft Available On hold Adopted" at bounding box center [820, 318] width 239 height 27
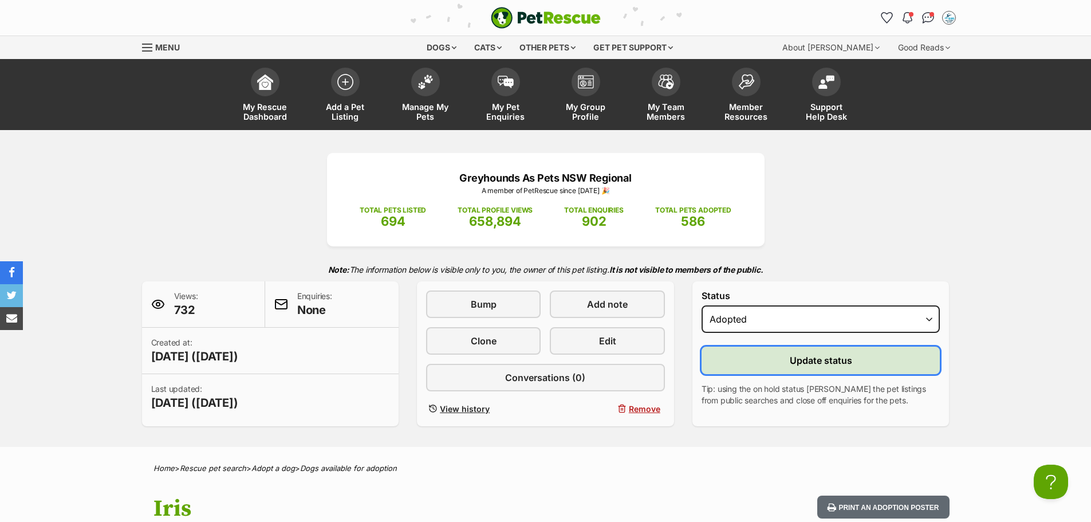
click at [744, 363] on button "Update status" at bounding box center [820, 359] width 239 height 27
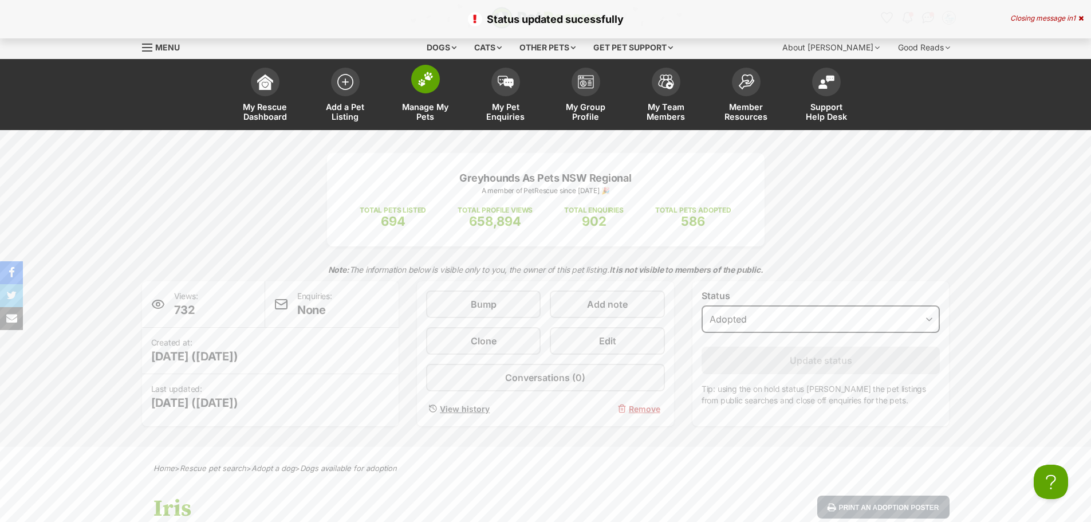
click at [418, 81] on img at bounding box center [425, 79] width 16 height 15
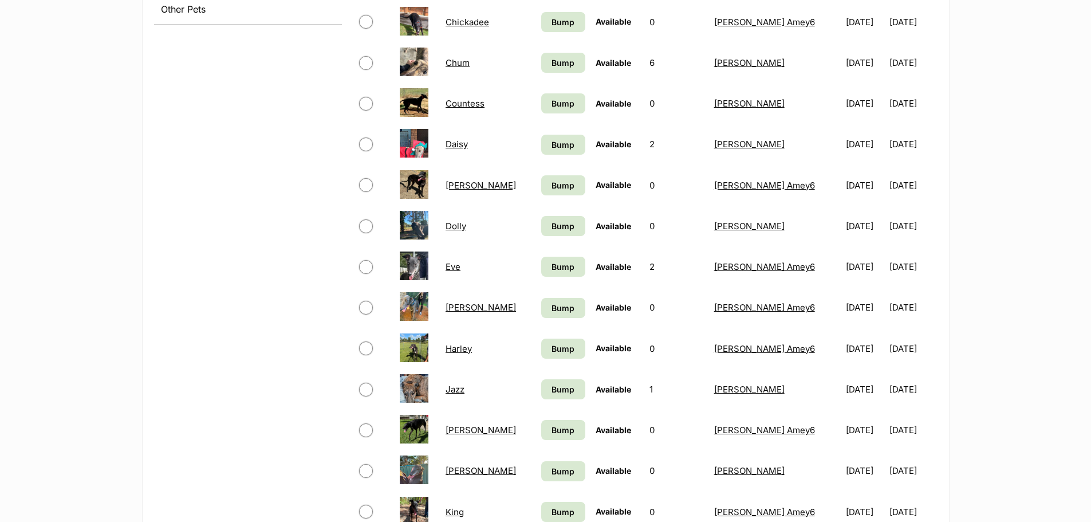
scroll to position [572, 0]
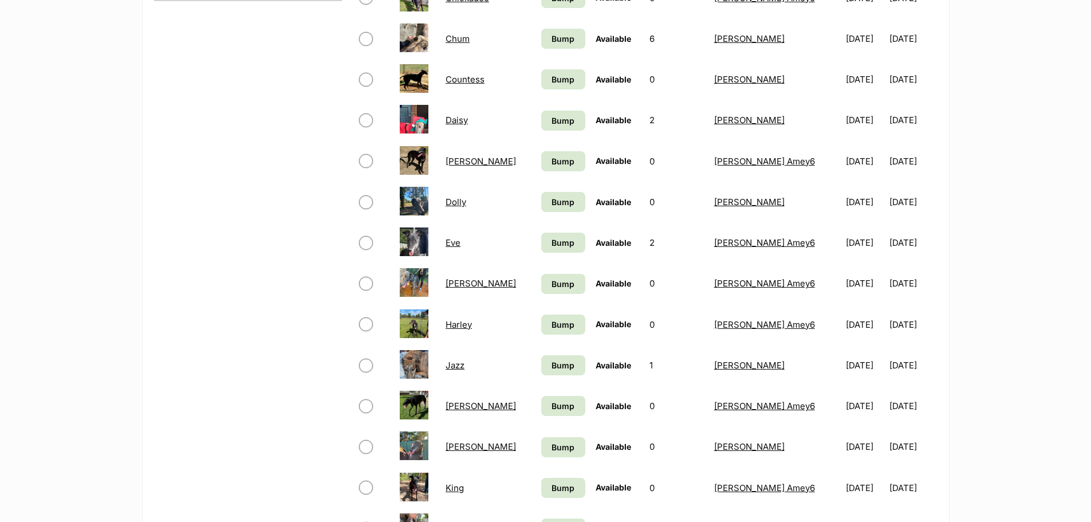
click at [459, 322] on link "Harley" at bounding box center [458, 324] width 26 height 11
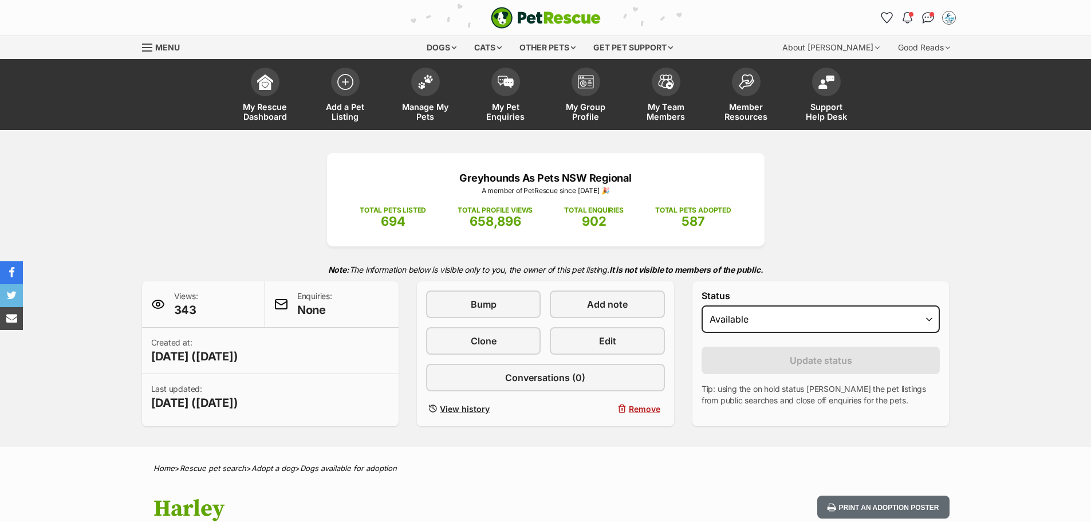
click at [801, 315] on select "Draft Available On hold Adopted" at bounding box center [820, 318] width 239 height 27
select select "rehomed"
click at [701, 305] on select "Draft Available On hold Adopted" at bounding box center [820, 318] width 239 height 27
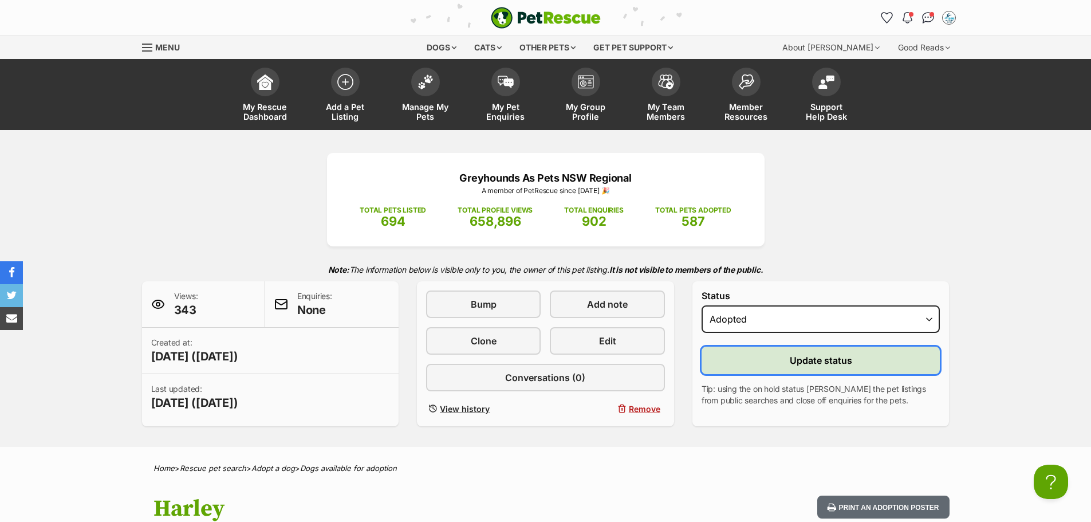
click at [779, 353] on button "Update status" at bounding box center [820, 359] width 239 height 27
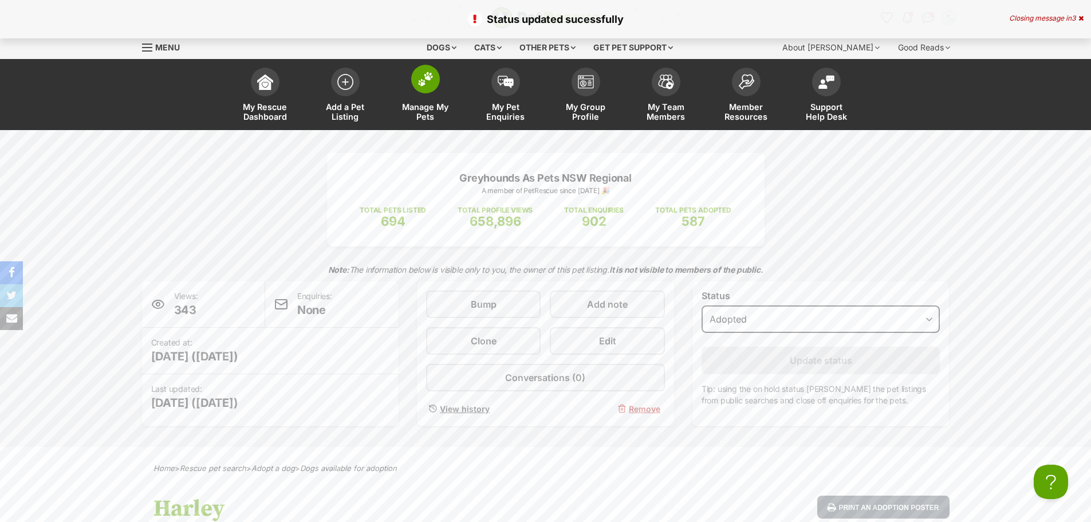
click at [425, 74] on img at bounding box center [425, 79] width 16 height 15
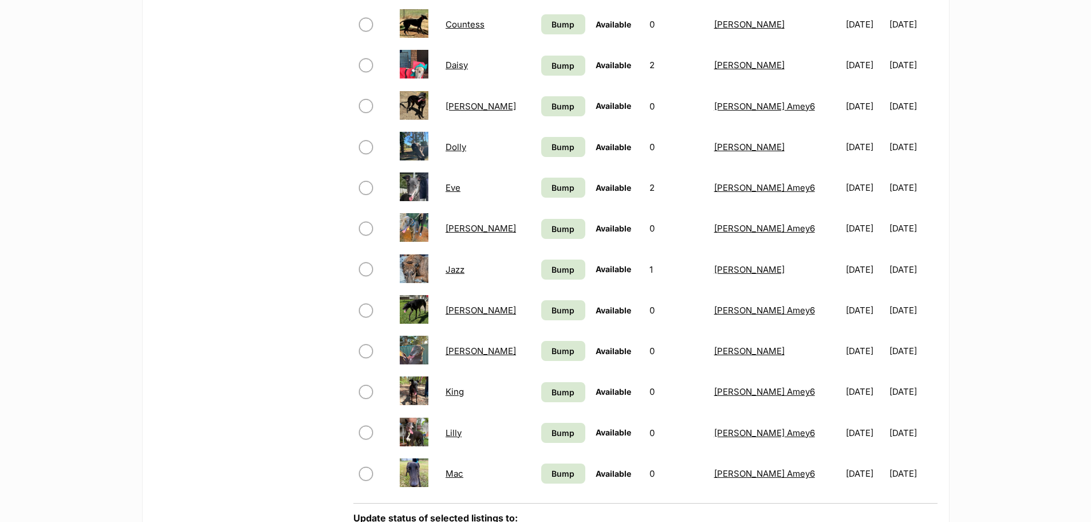
scroll to position [630, 0]
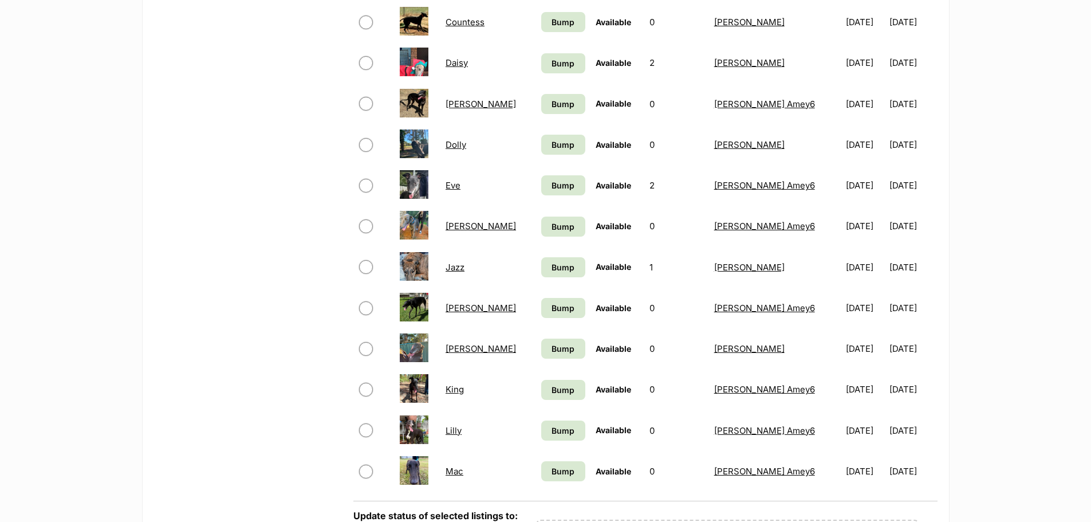
click at [464, 389] on link "King" at bounding box center [454, 389] width 18 height 11
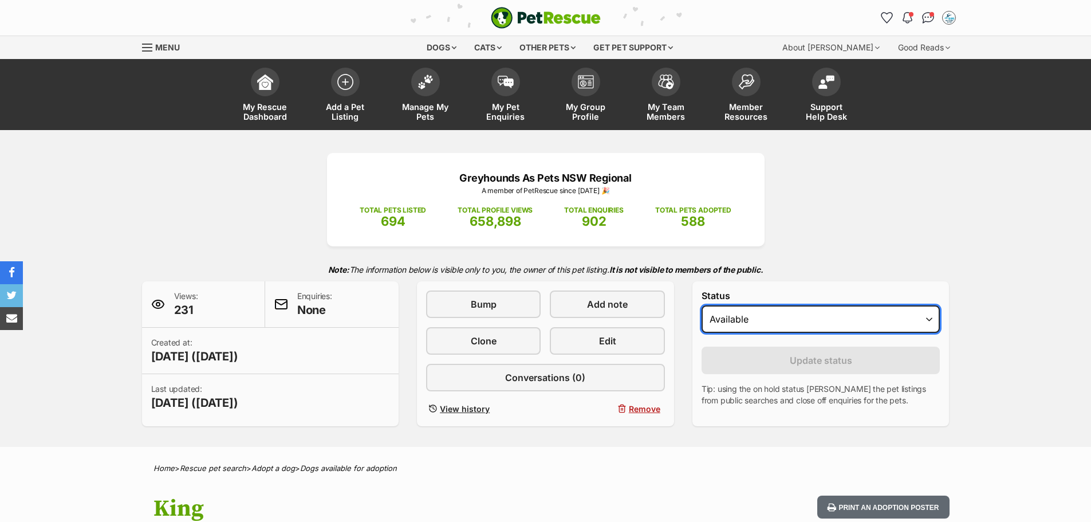
click at [752, 315] on select "Draft Available On hold Adopted" at bounding box center [820, 318] width 239 height 27
select select "rehomed"
click at [701, 305] on select "Draft Available On hold Adopted" at bounding box center [820, 318] width 239 height 27
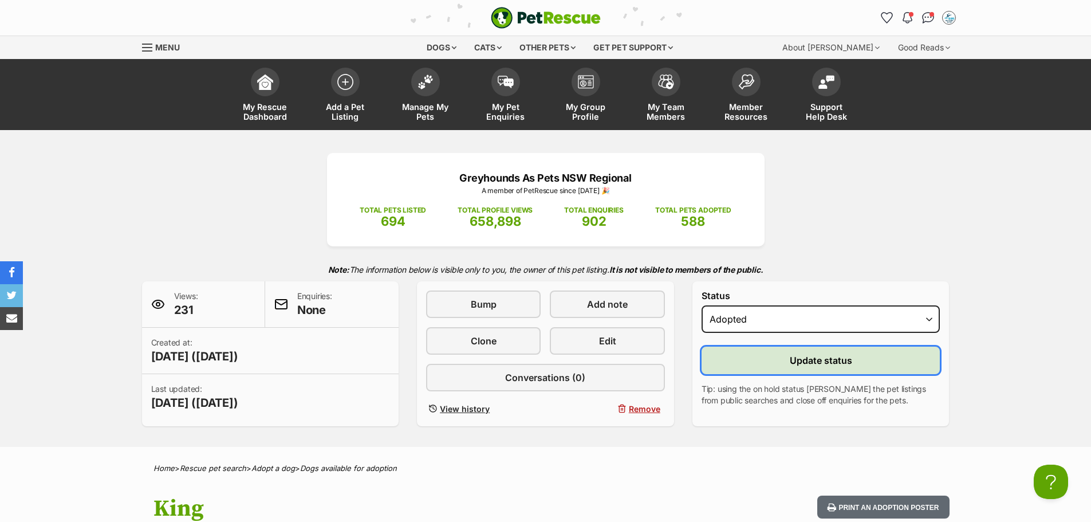
click at [764, 358] on button "Update status" at bounding box center [820, 359] width 239 height 27
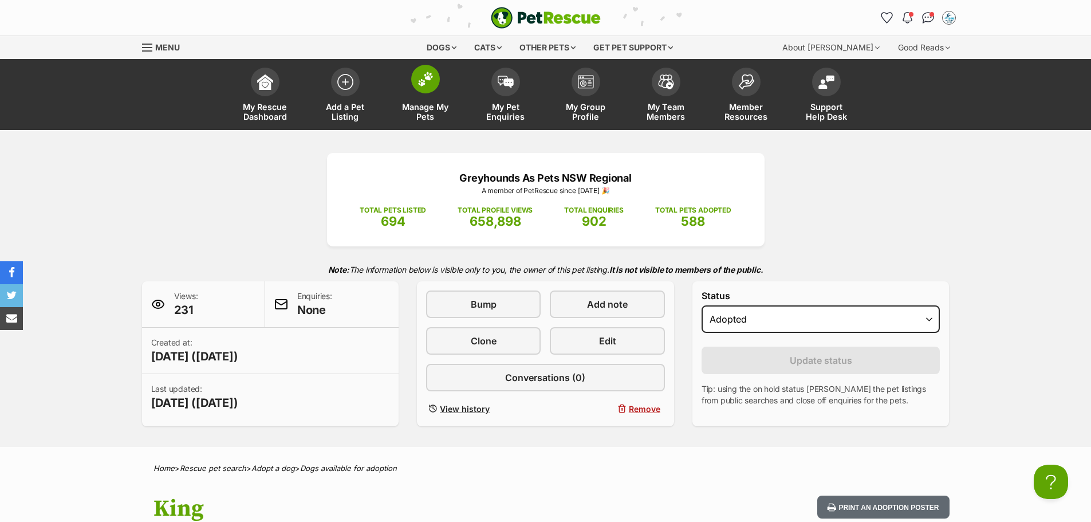
click at [424, 76] on img at bounding box center [425, 79] width 16 height 15
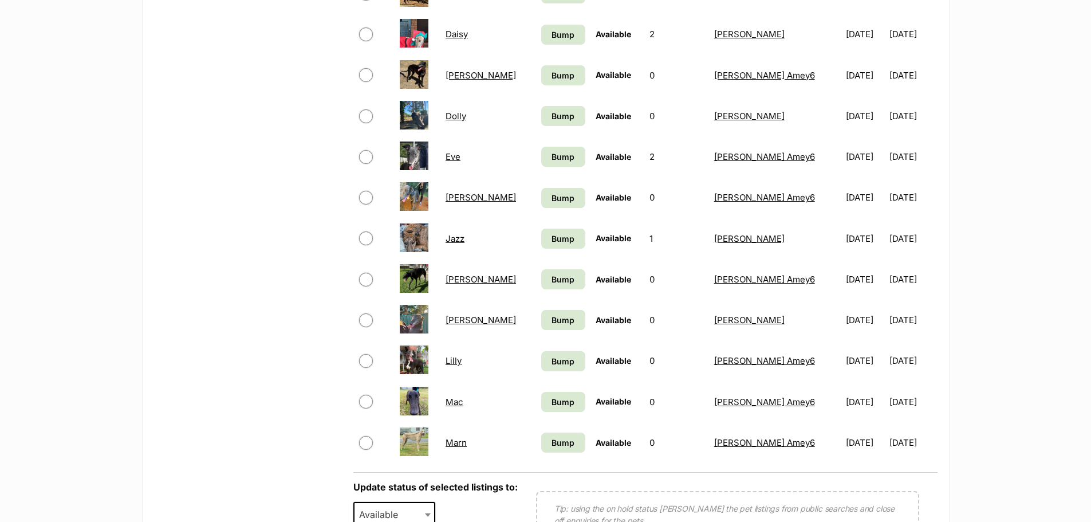
scroll to position [687, 0]
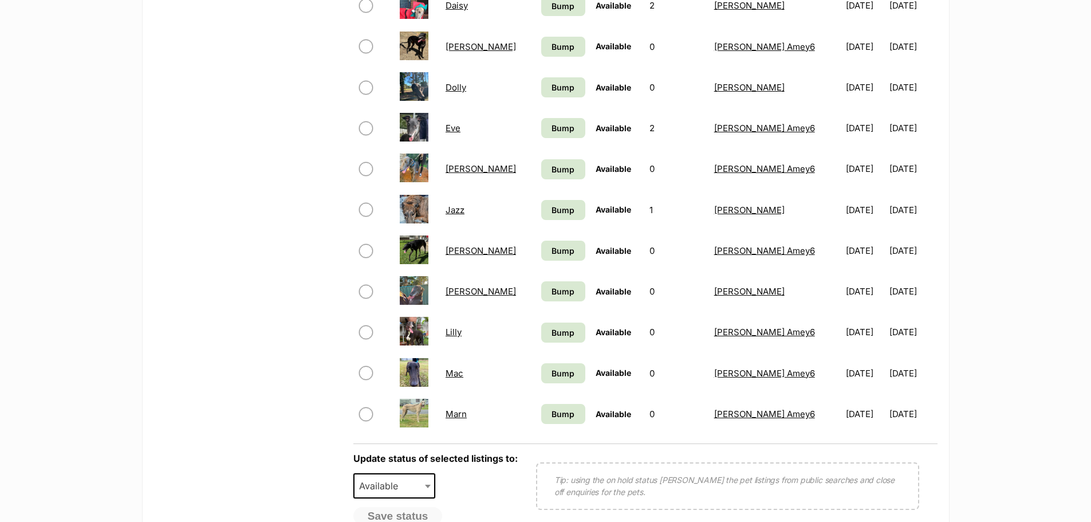
click at [457, 330] on link "Lilly" at bounding box center [453, 331] width 16 height 11
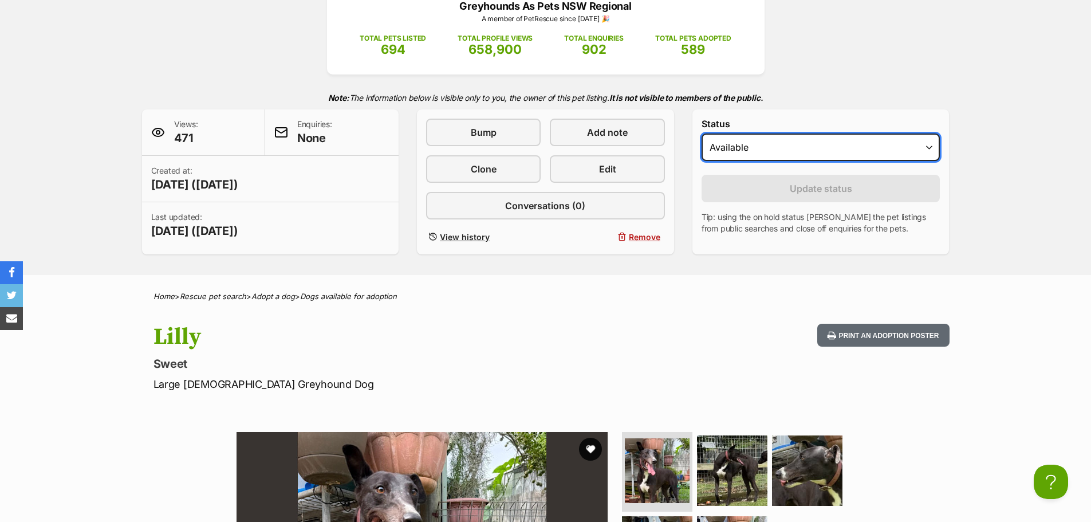
click at [731, 149] on select "Draft Available On hold Adopted" at bounding box center [820, 146] width 239 height 27
select select "rehomed"
click at [701, 133] on select "Draft Available On hold Adopted" at bounding box center [820, 146] width 239 height 27
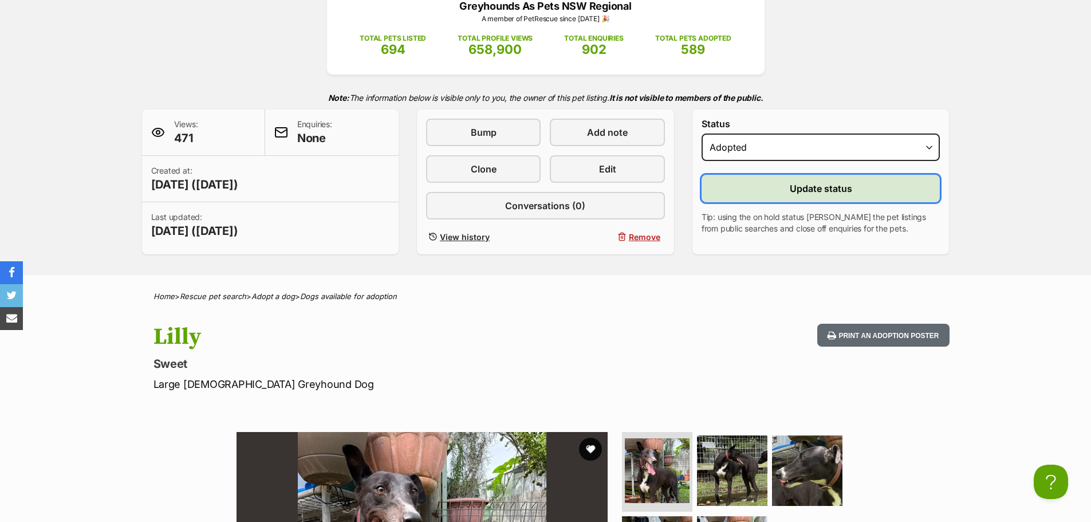
click at [751, 189] on button "Update status" at bounding box center [820, 188] width 239 height 27
